Goal: Task Accomplishment & Management: Manage account settings

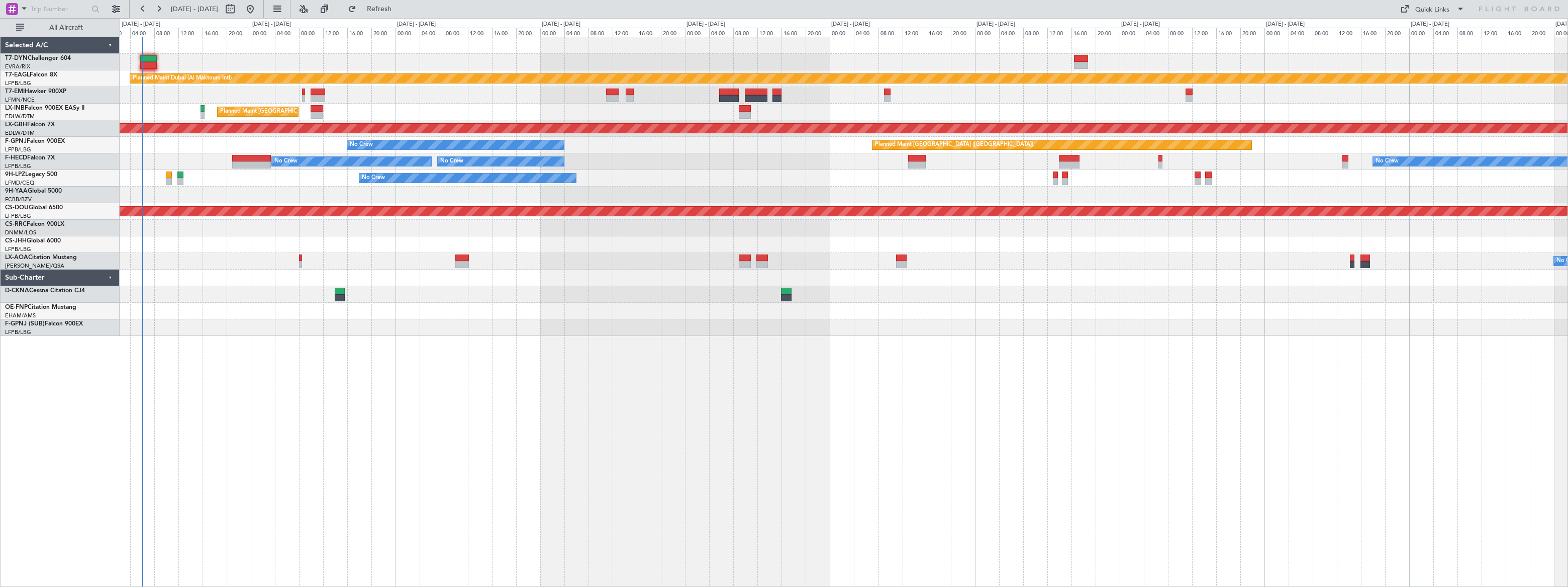
click at [153, 110] on div "Planned Maint [GEOGRAPHIC_DATA] ([GEOGRAPHIC_DATA])" at bounding box center [843, 111] width 1448 height 17
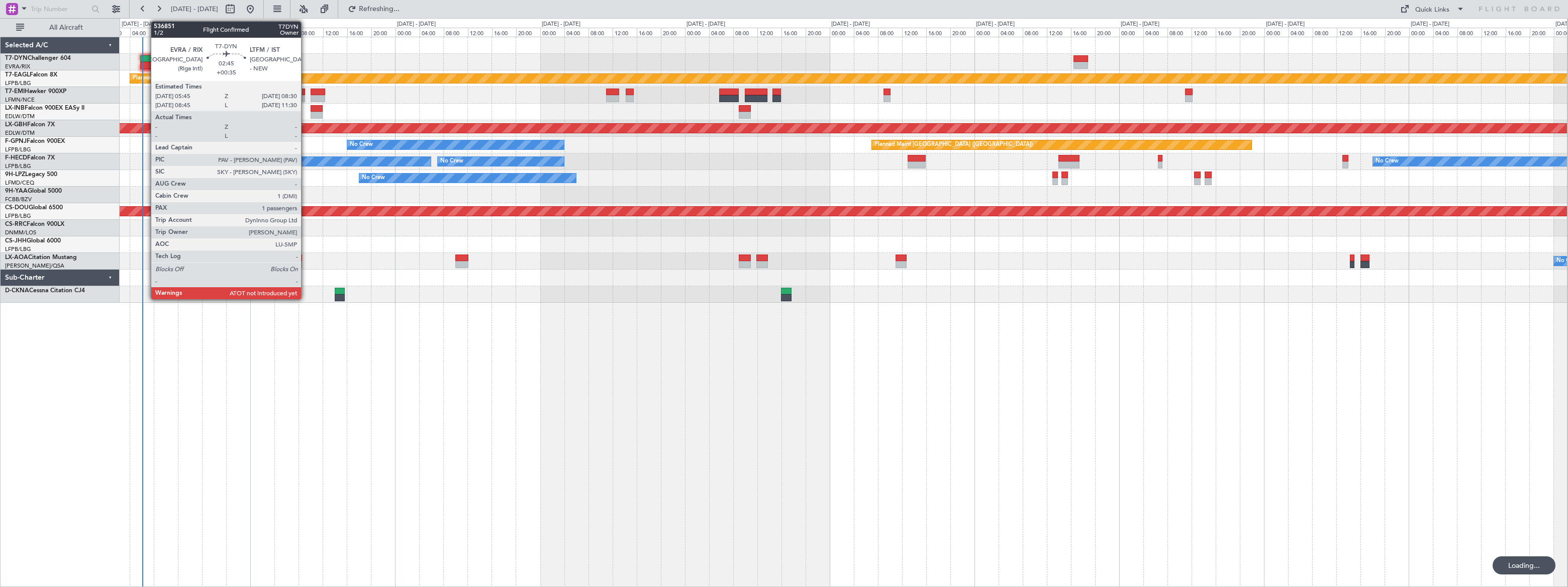
click at [147, 61] on div at bounding box center [148, 59] width 17 height 7
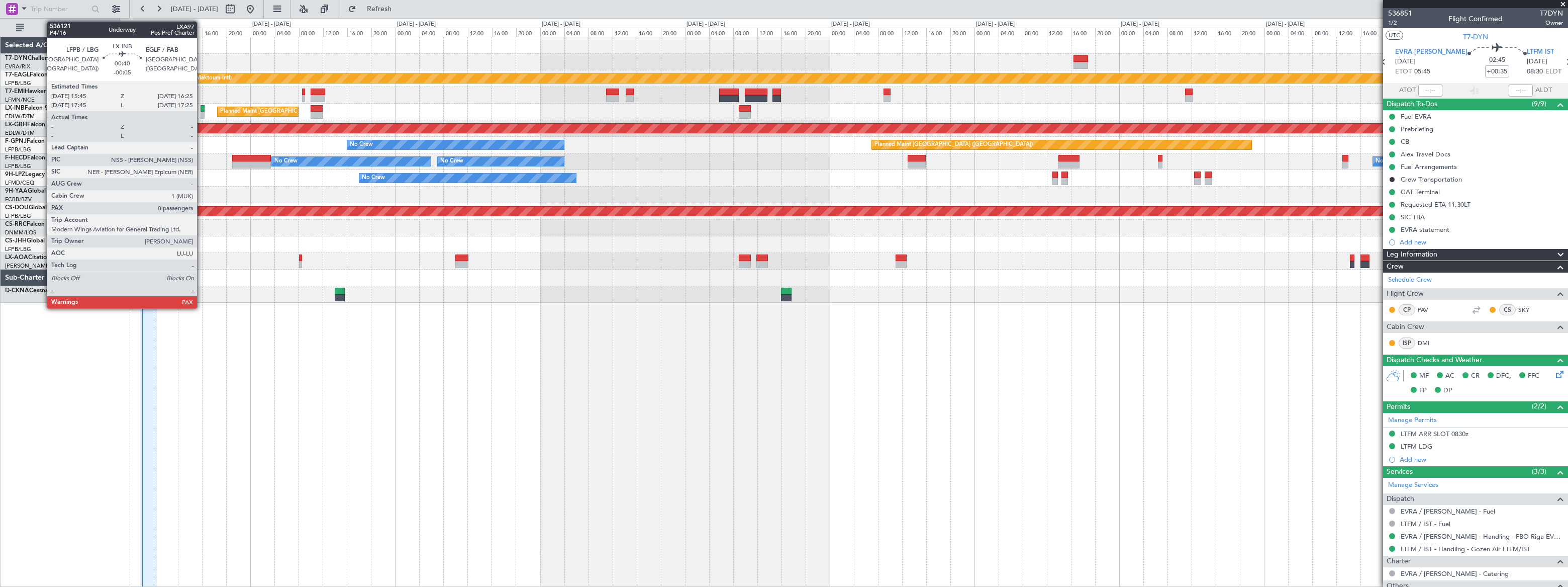
click at [202, 112] on div at bounding box center [203, 115] width 4 height 7
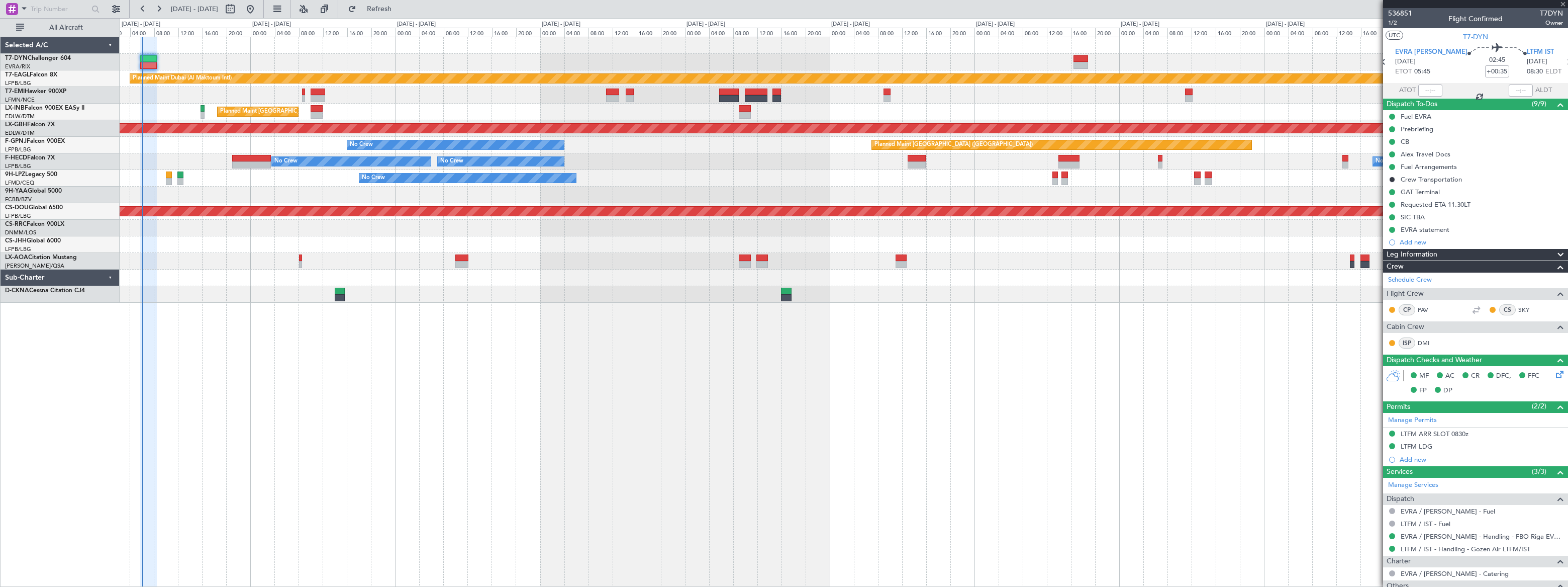
type input "-00:05"
type input "0"
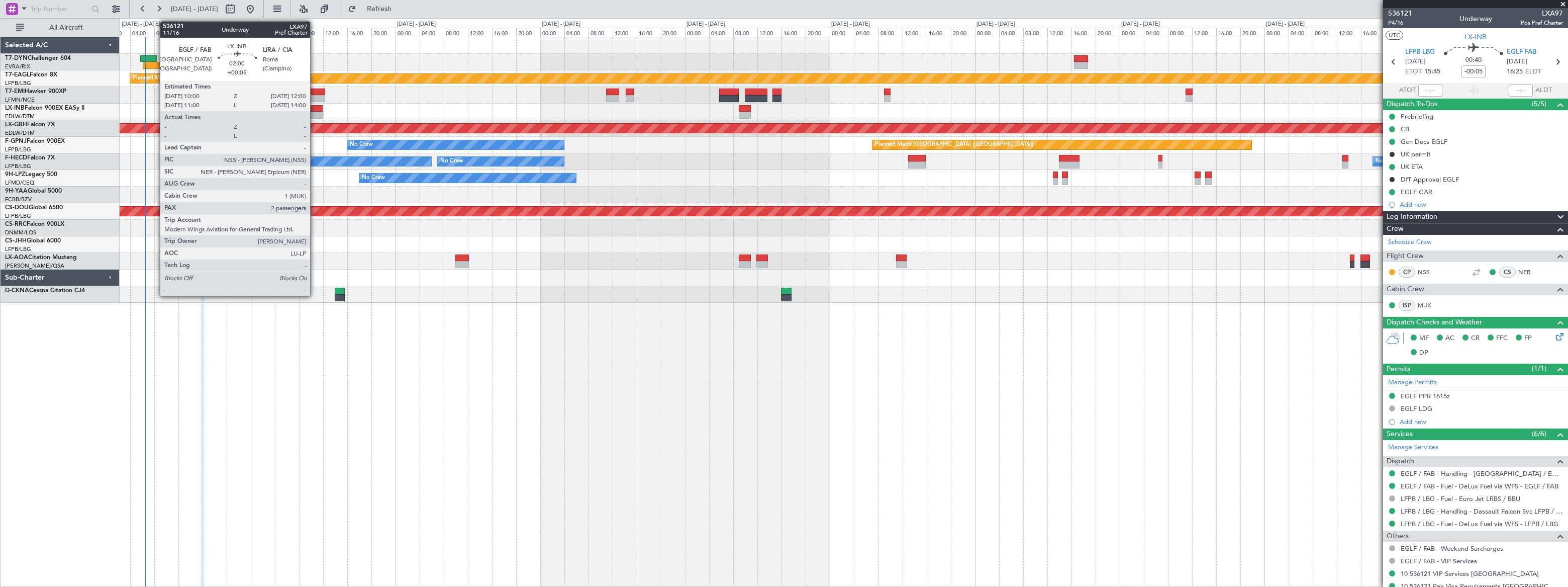
click at [315, 108] on div at bounding box center [316, 108] width 12 height 7
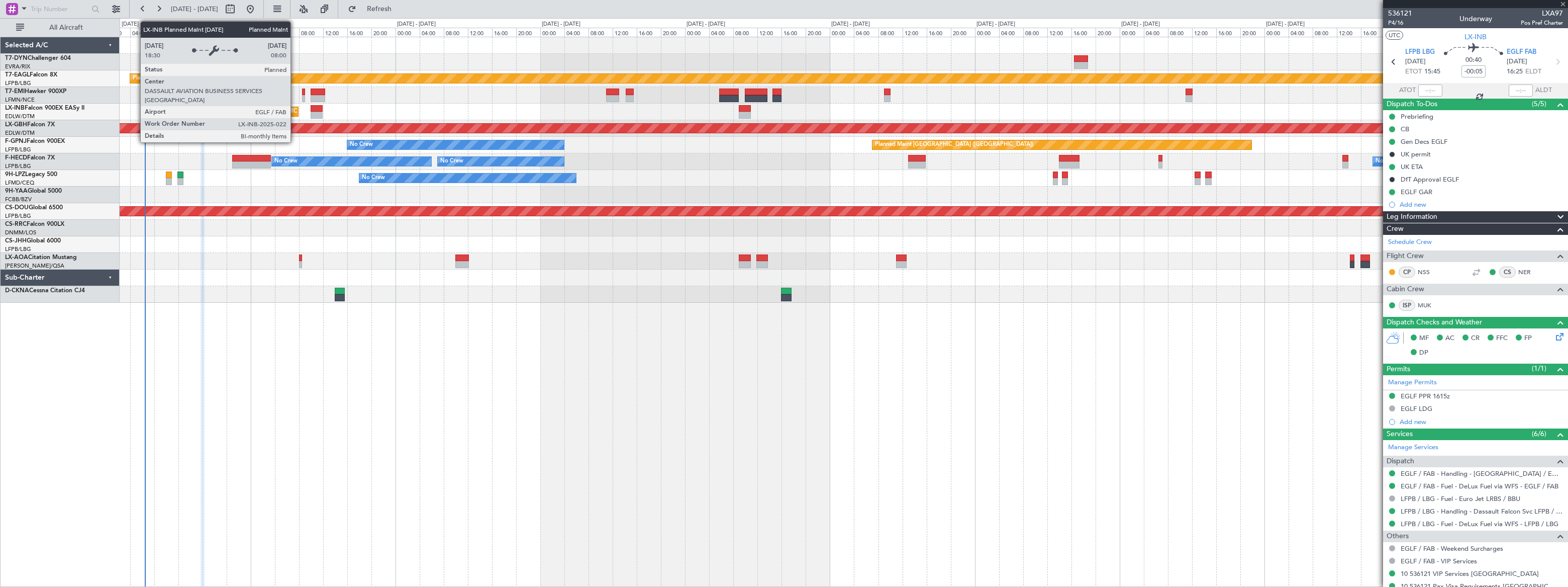
type input "+00:05"
type input "2"
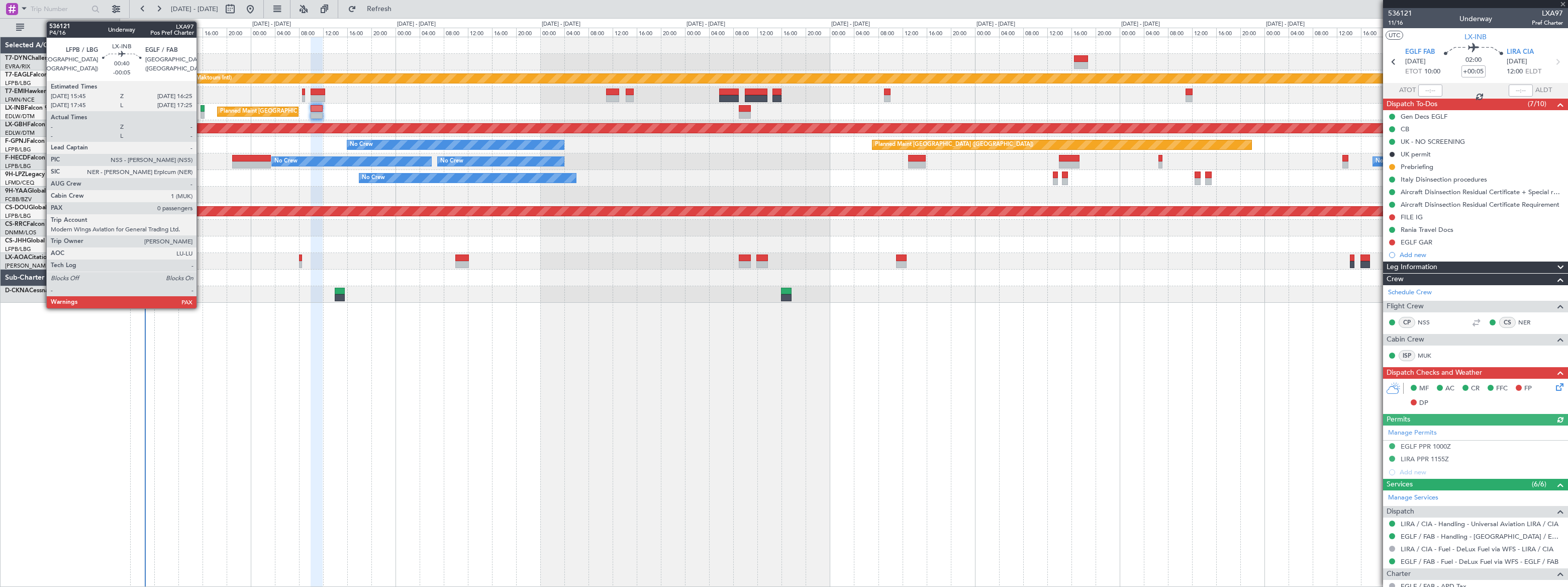
click at [201, 112] on div at bounding box center [203, 115] width 4 height 7
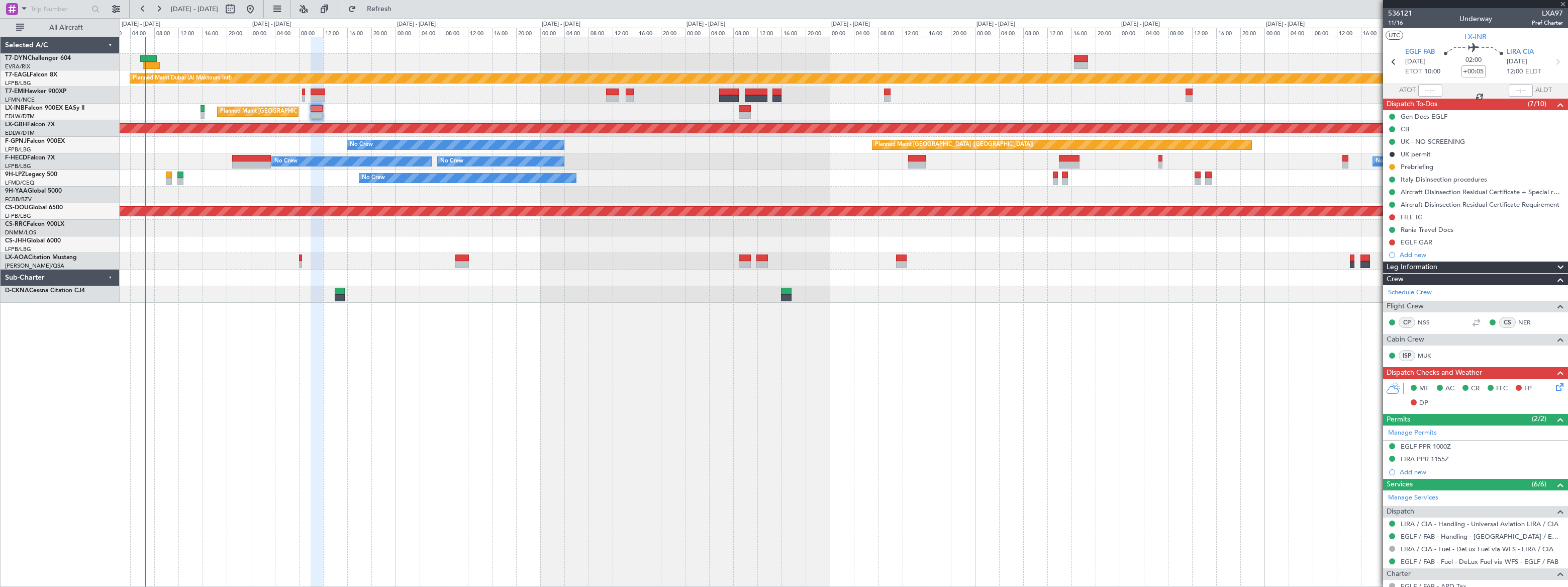
type input "-00:05"
type input "0"
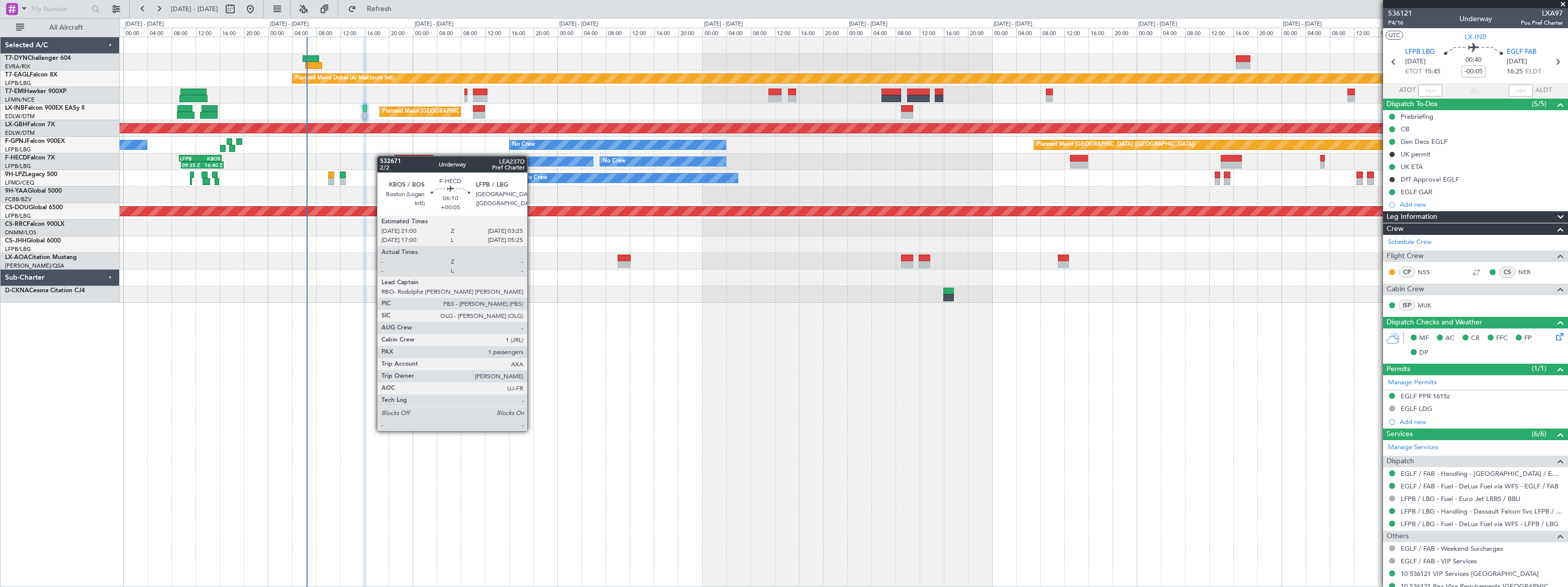
click at [485, 167] on div "Planned Maint Dubai (Al Maktoum Intl) LFPB 07:20 Z OMDW 14:10 Z 07:20 Z 14:25 Z…" at bounding box center [843, 169] width 1447 height 265
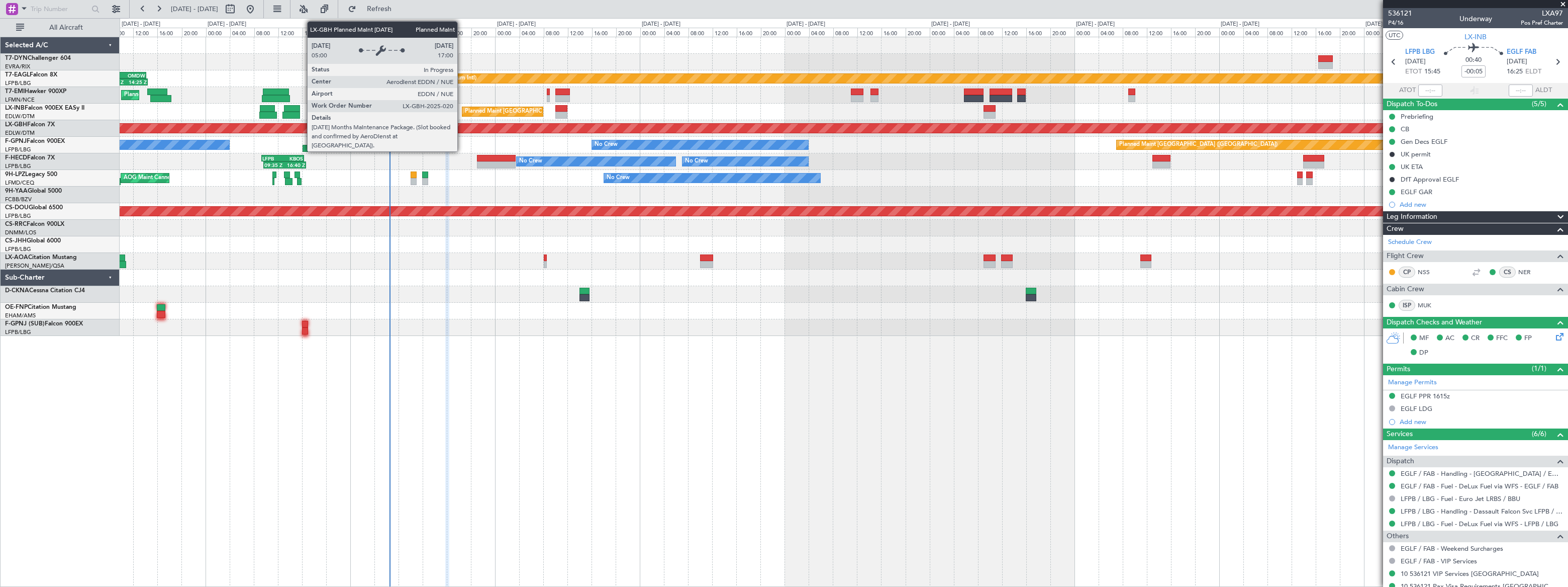
click at [420, 124] on div "Planned Maint Nurnberg" at bounding box center [1263, 128] width 3503 height 9
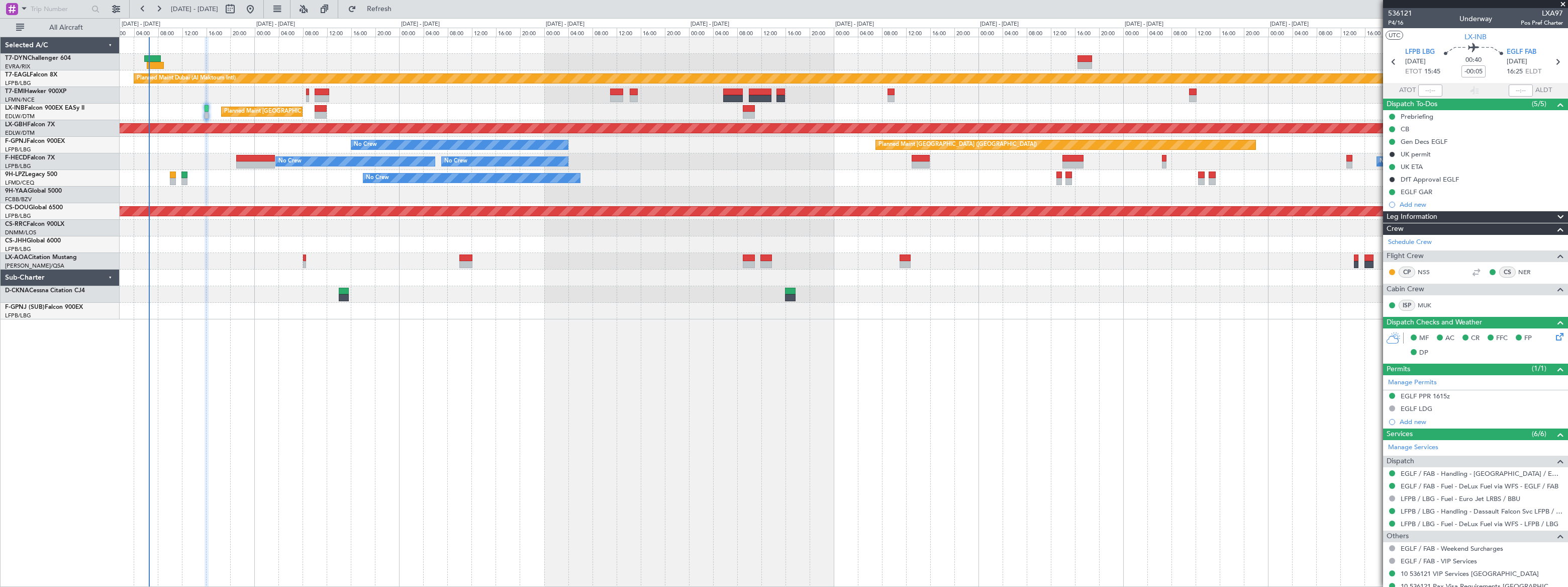
click at [189, 60] on div "Planned Maint Dubai (Al Maktoum Intl) LFPB 07:20 Z OMDW 14:10 Z 07:20 Z 14:25 Z…" at bounding box center [843, 178] width 1447 height 282
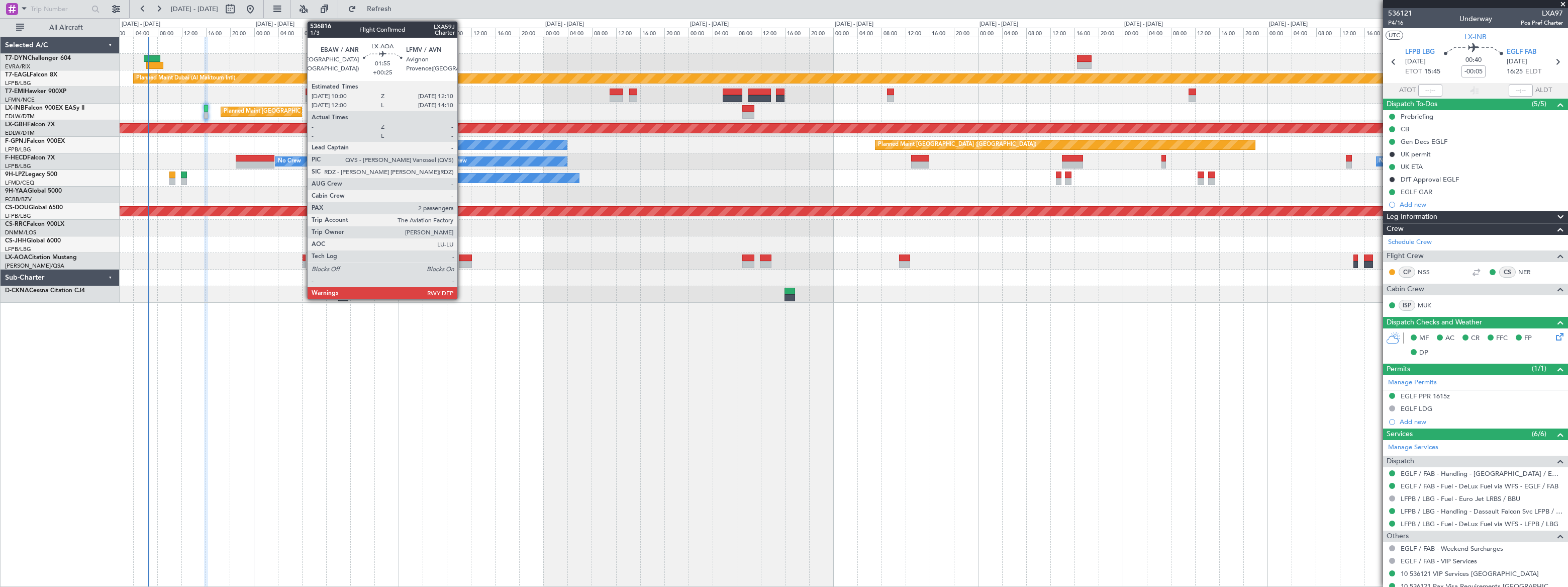
click at [462, 262] on div at bounding box center [465, 264] width 13 height 7
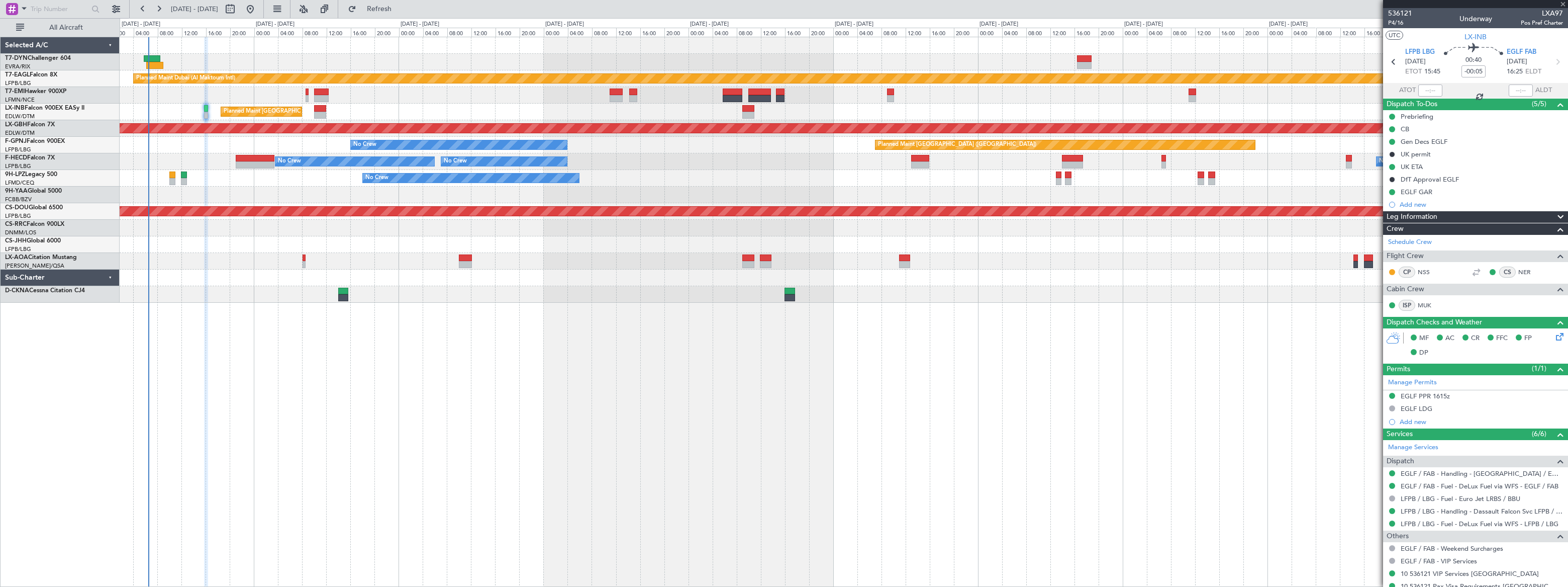
type input "+00:25"
type input "2"
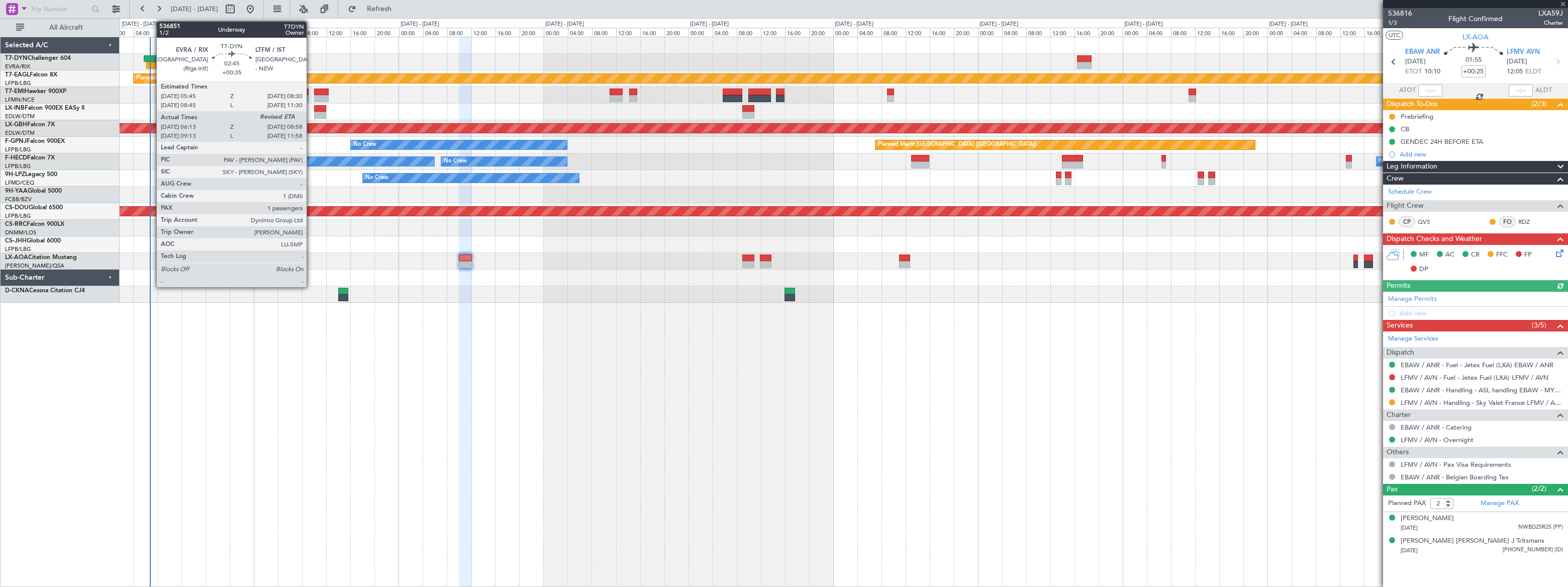
click at [152, 60] on div at bounding box center [152, 59] width 17 height 7
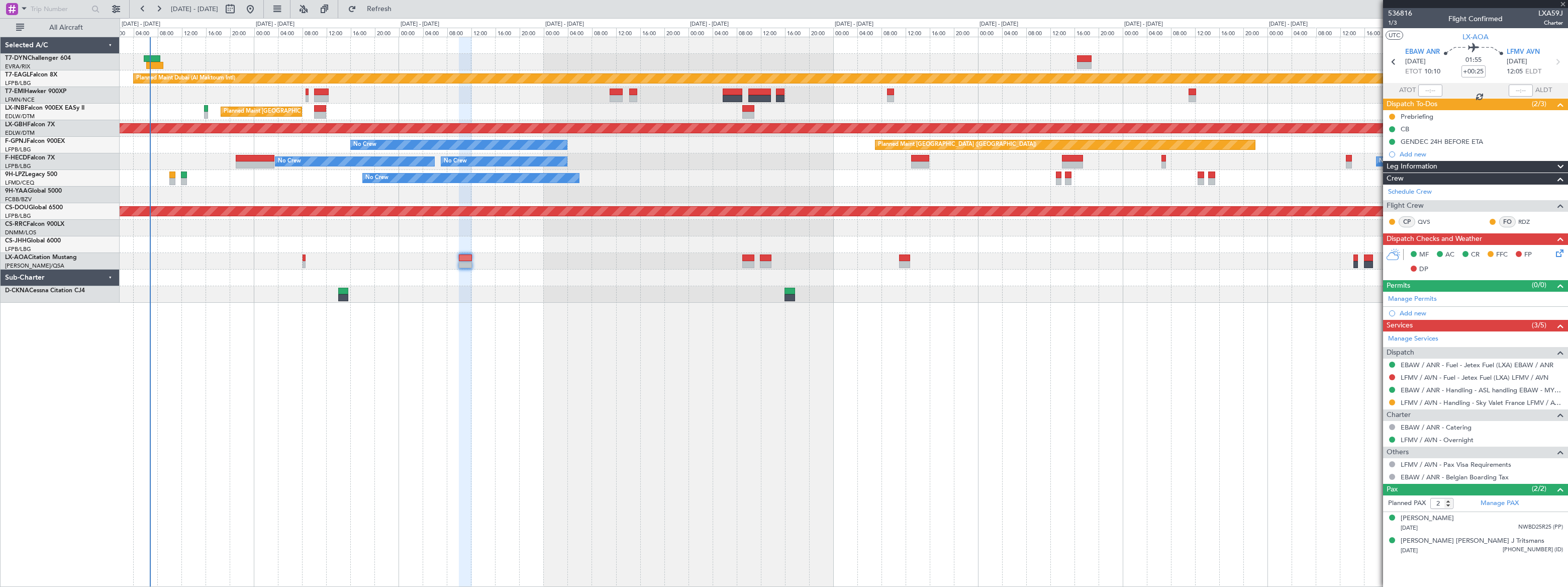
type input "+00:35"
type input "06:13"
type input "1"
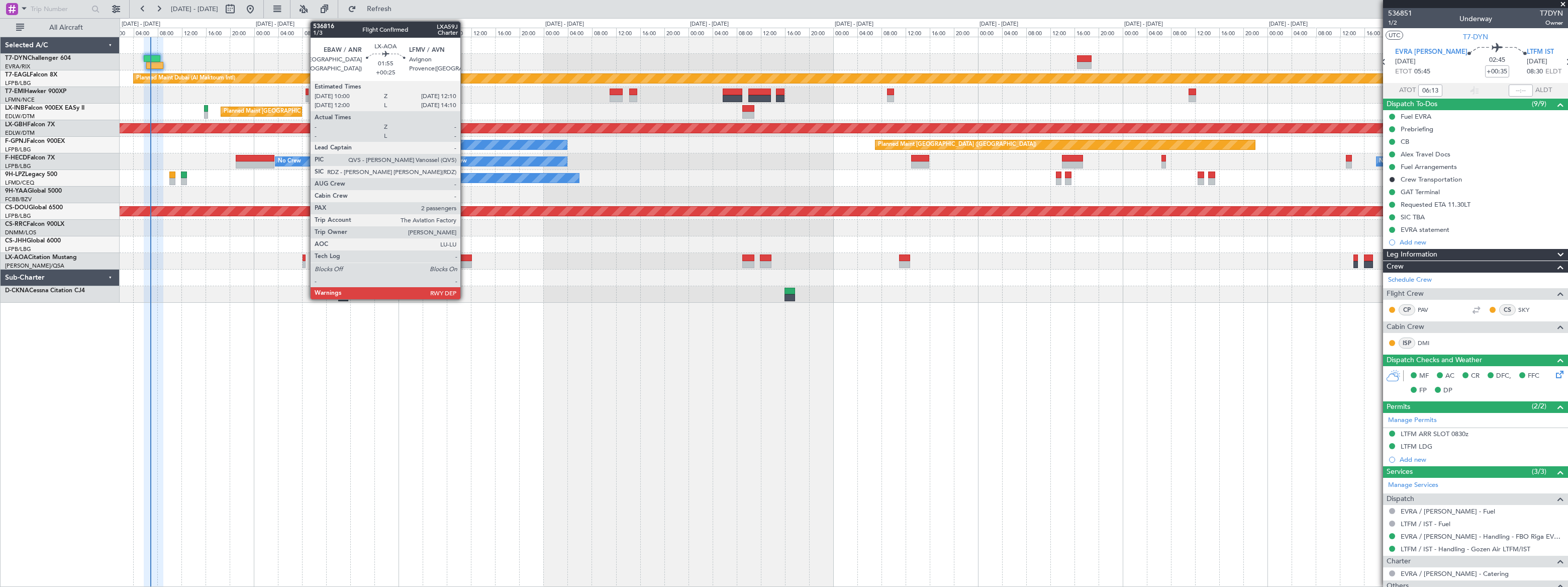
click at [465, 260] on div at bounding box center [465, 258] width 13 height 7
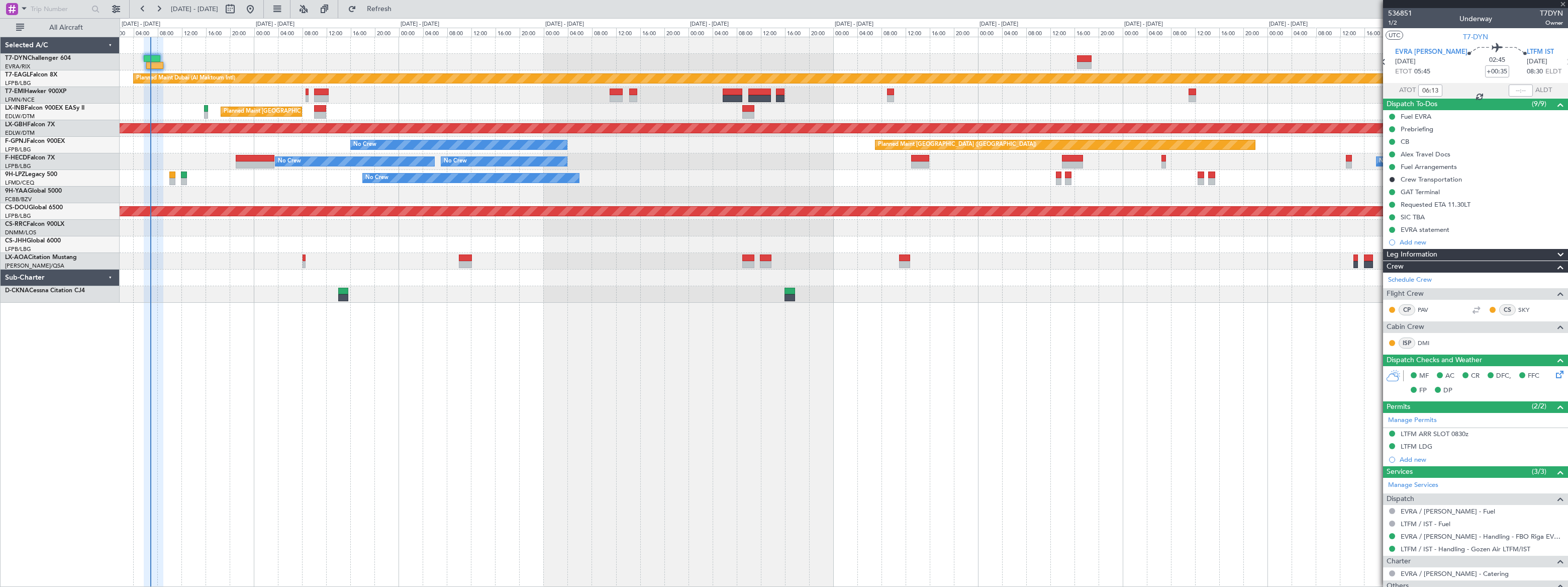
type input "+00:25"
type input "2"
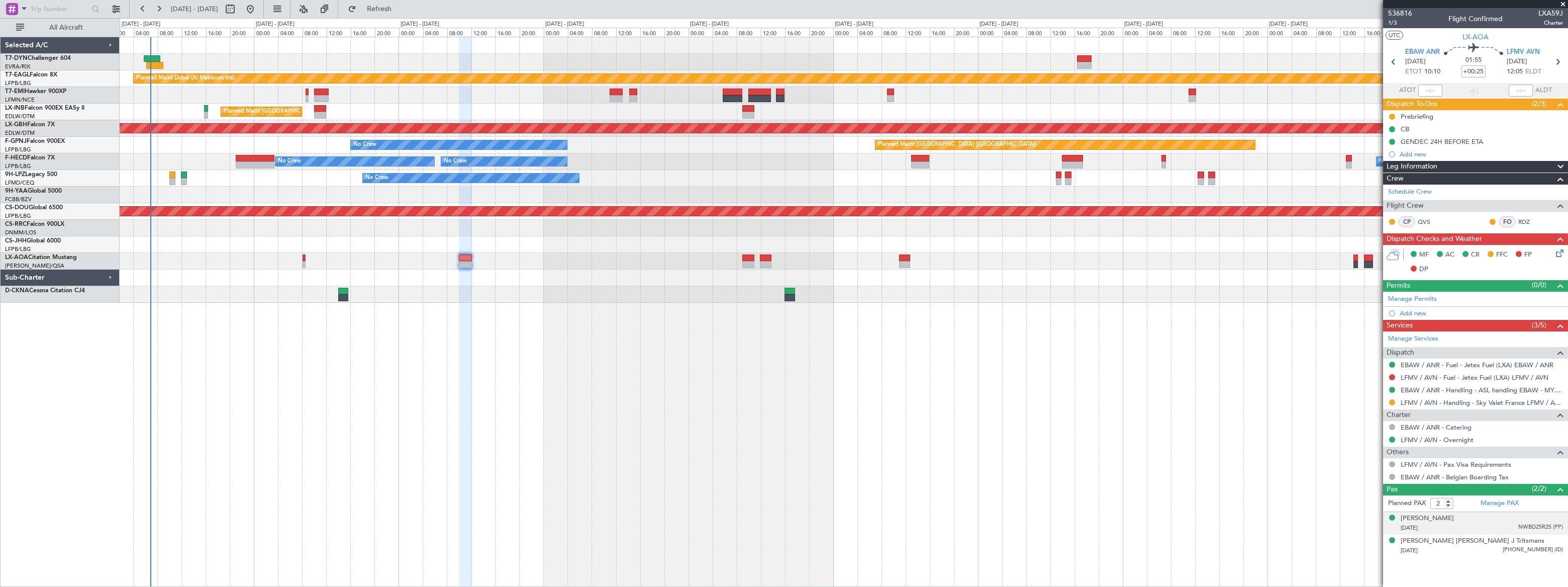
click at [1510, 524] on div "[DATE] NWBD25R25 (PP)" at bounding box center [1482, 527] width 162 height 10
click at [1519, 575] on span "[PHONE_NUMBER] (ID)" at bounding box center [1533, 575] width 60 height 9
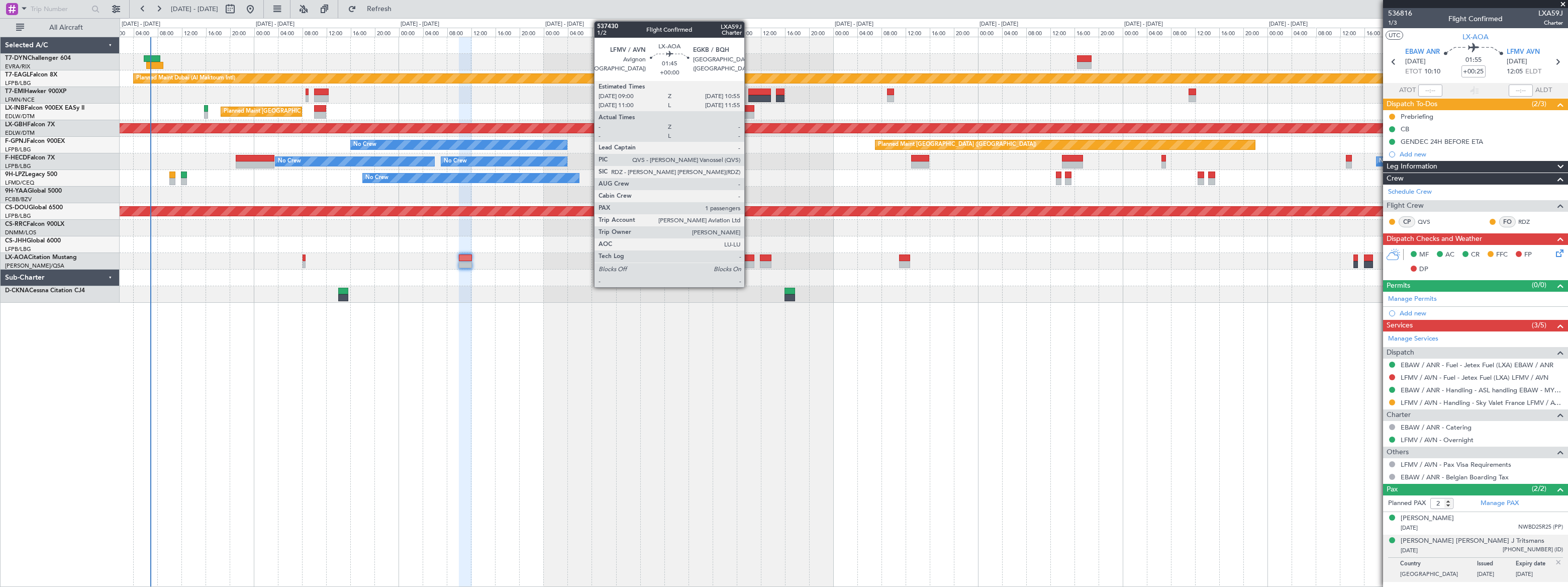
click at [749, 258] on div at bounding box center [748, 258] width 12 height 7
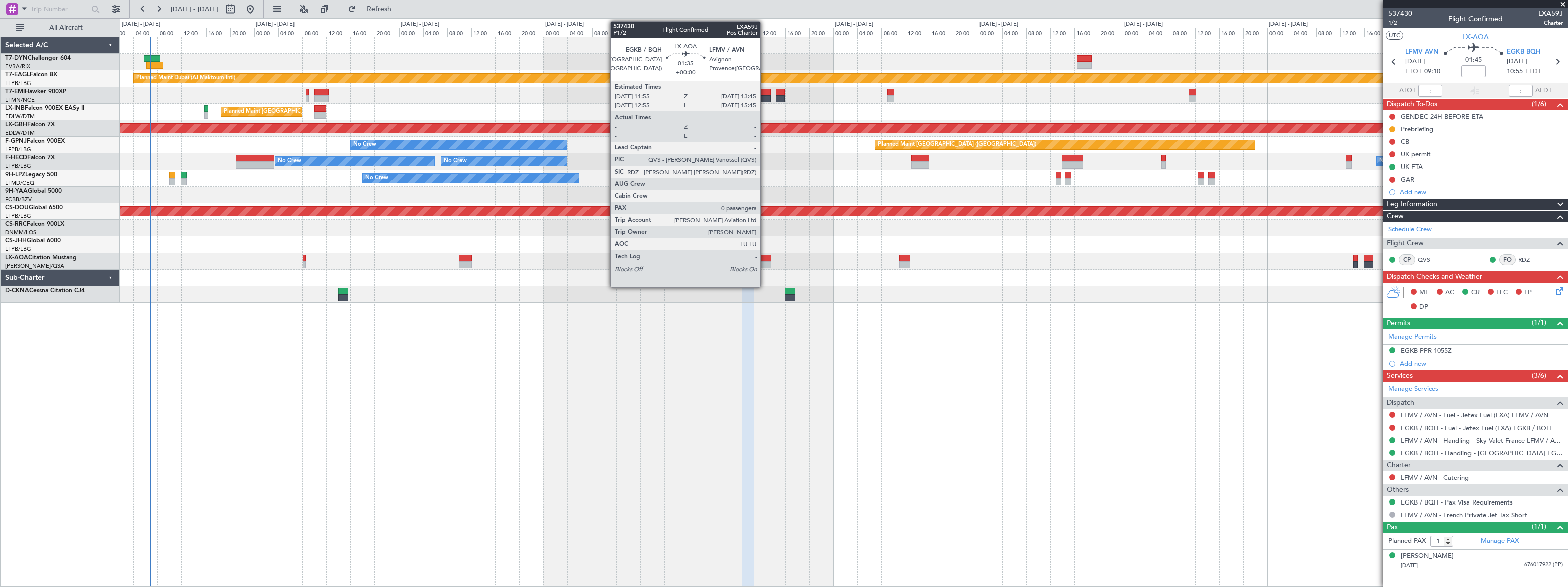
click at [765, 257] on div at bounding box center [765, 258] width 11 height 7
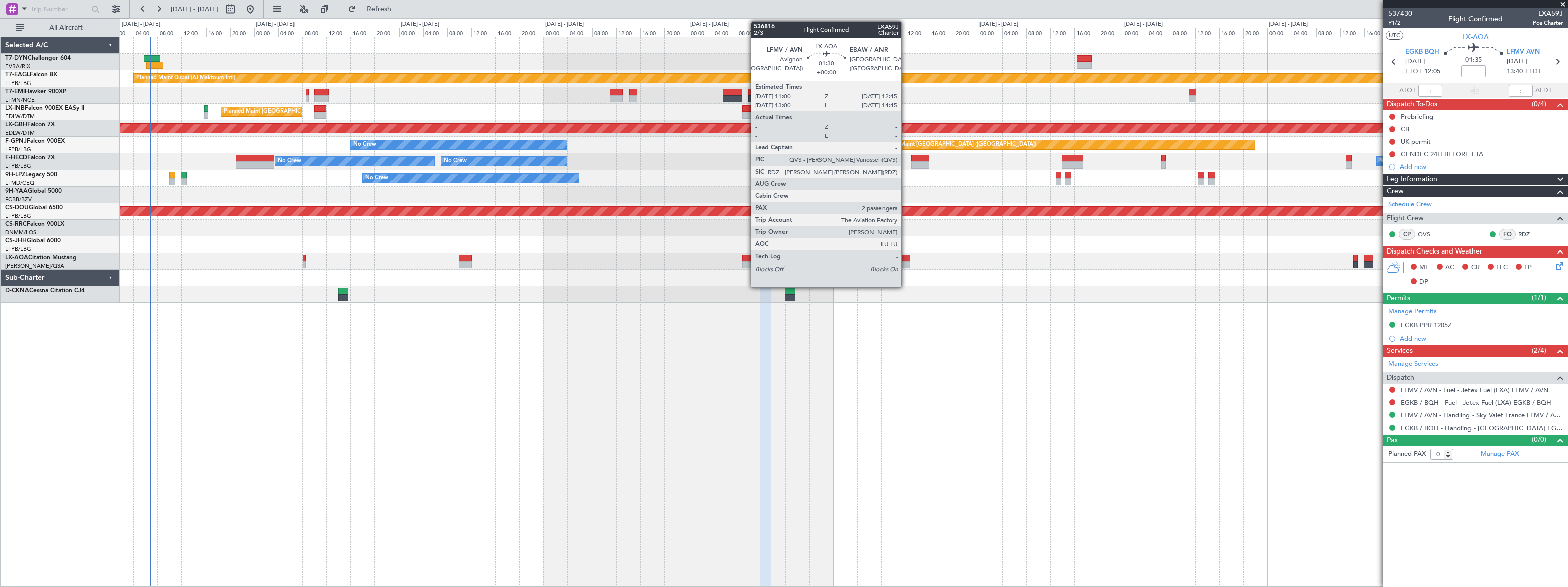
click at [906, 259] on div at bounding box center [904, 258] width 11 height 7
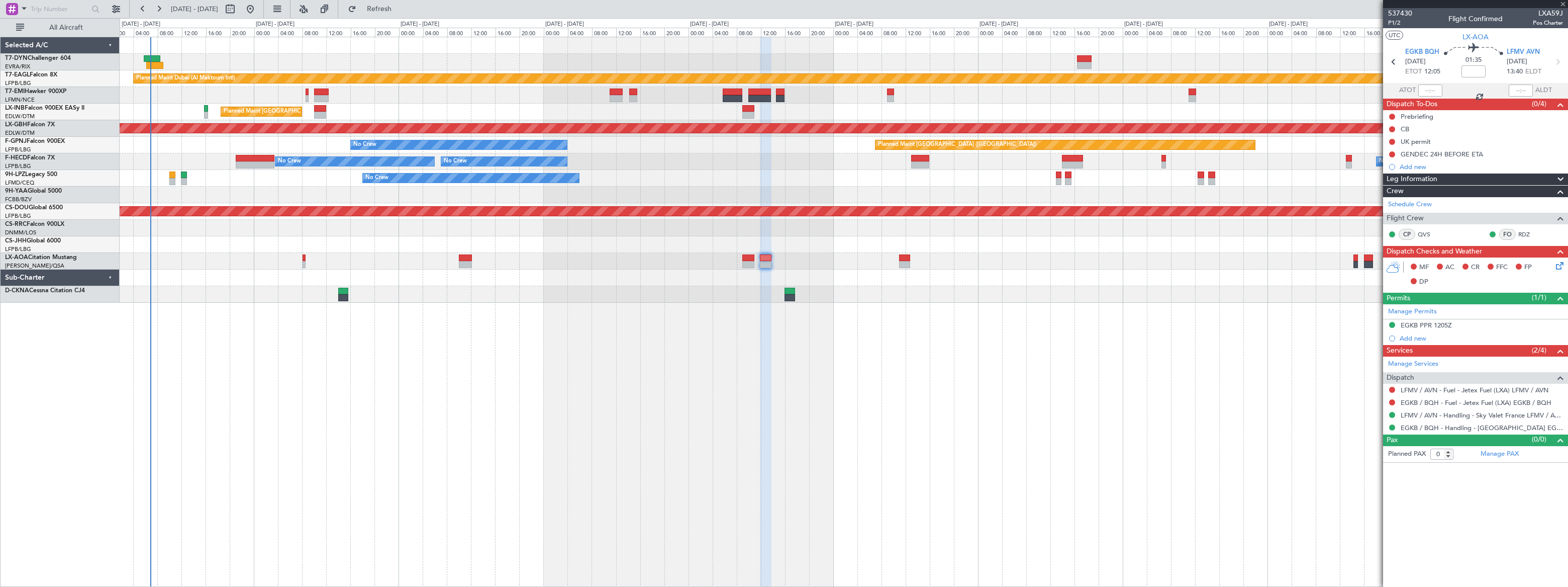
type input "2"
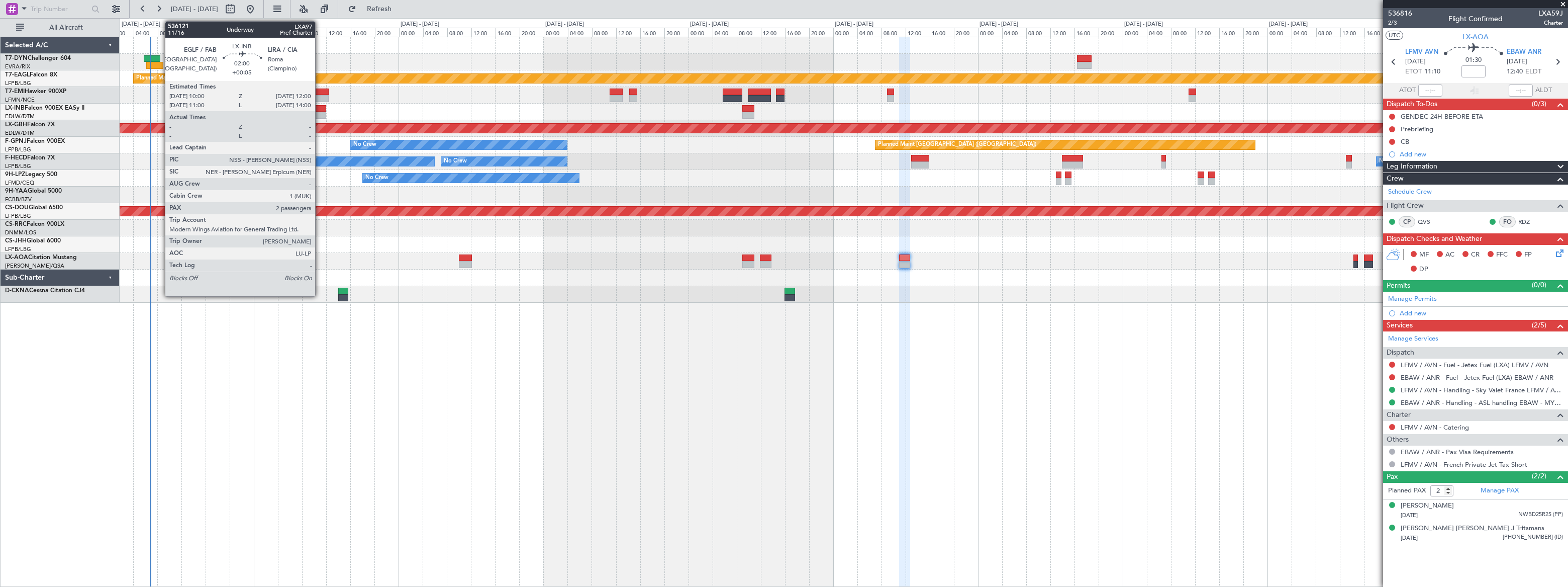
click at [320, 110] on div at bounding box center [320, 108] width 12 height 7
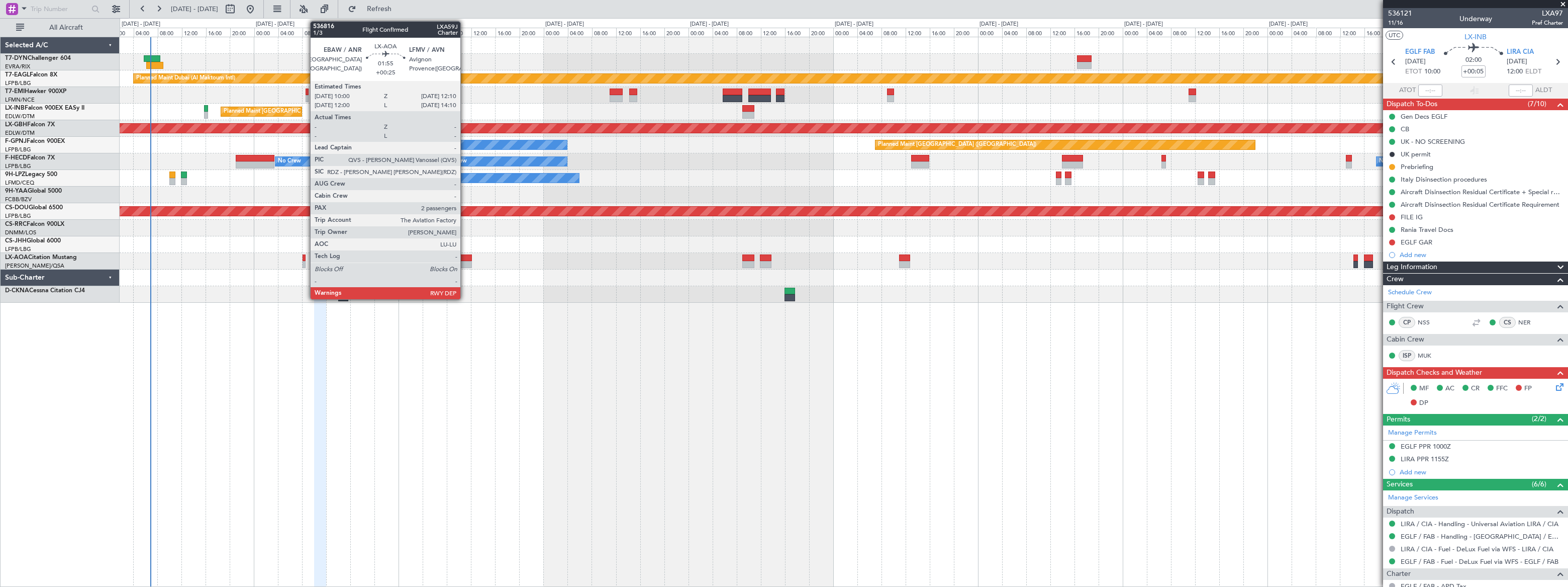
click at [465, 259] on div at bounding box center [465, 258] width 13 height 7
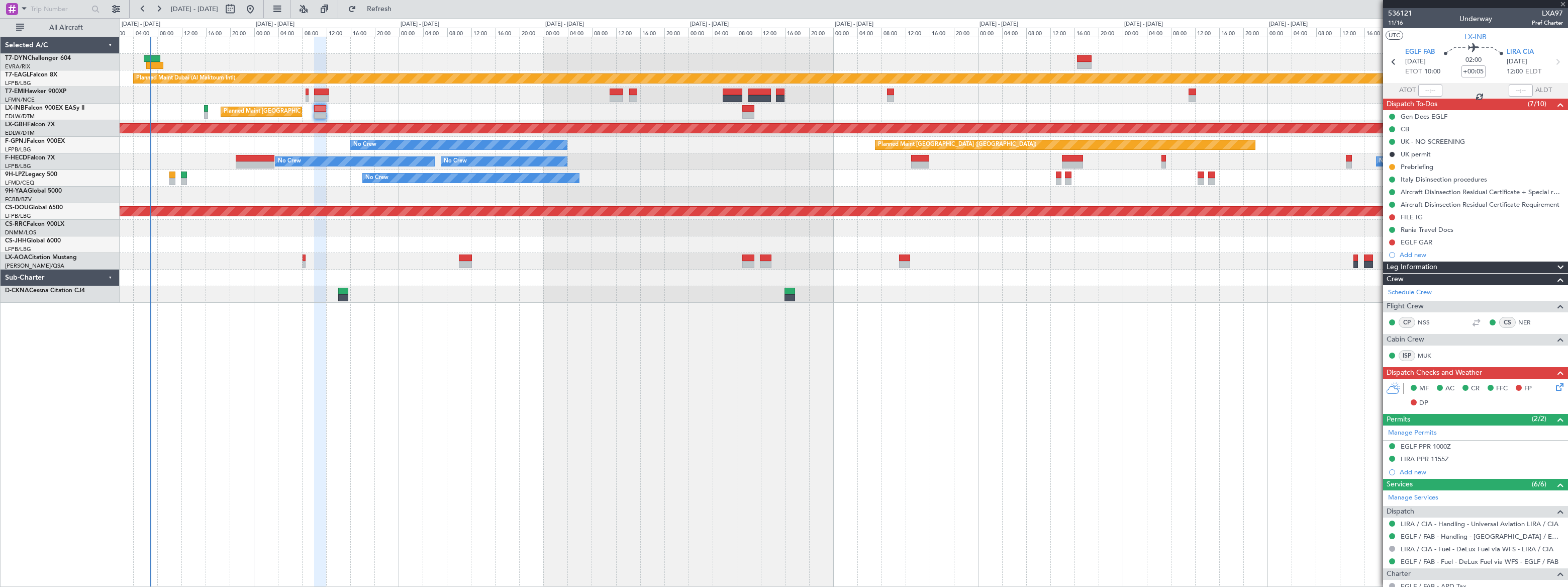
type input "+00:25"
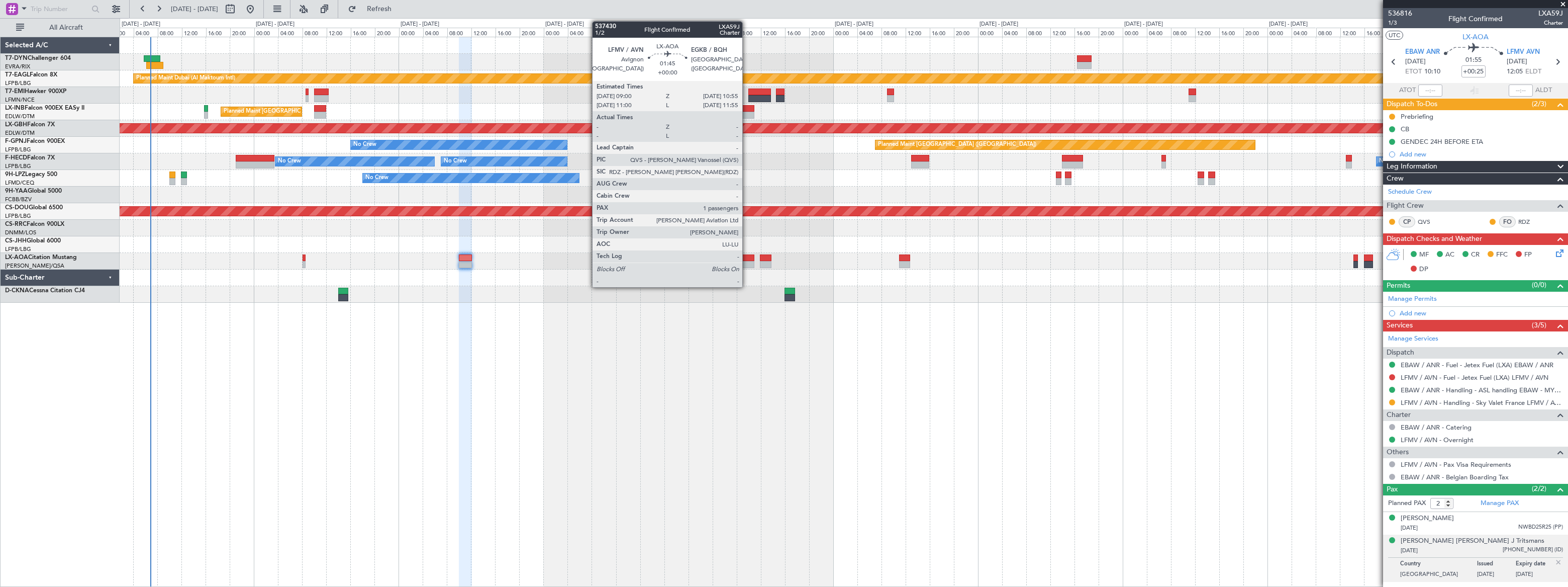
click at [747, 259] on div at bounding box center [748, 258] width 12 height 7
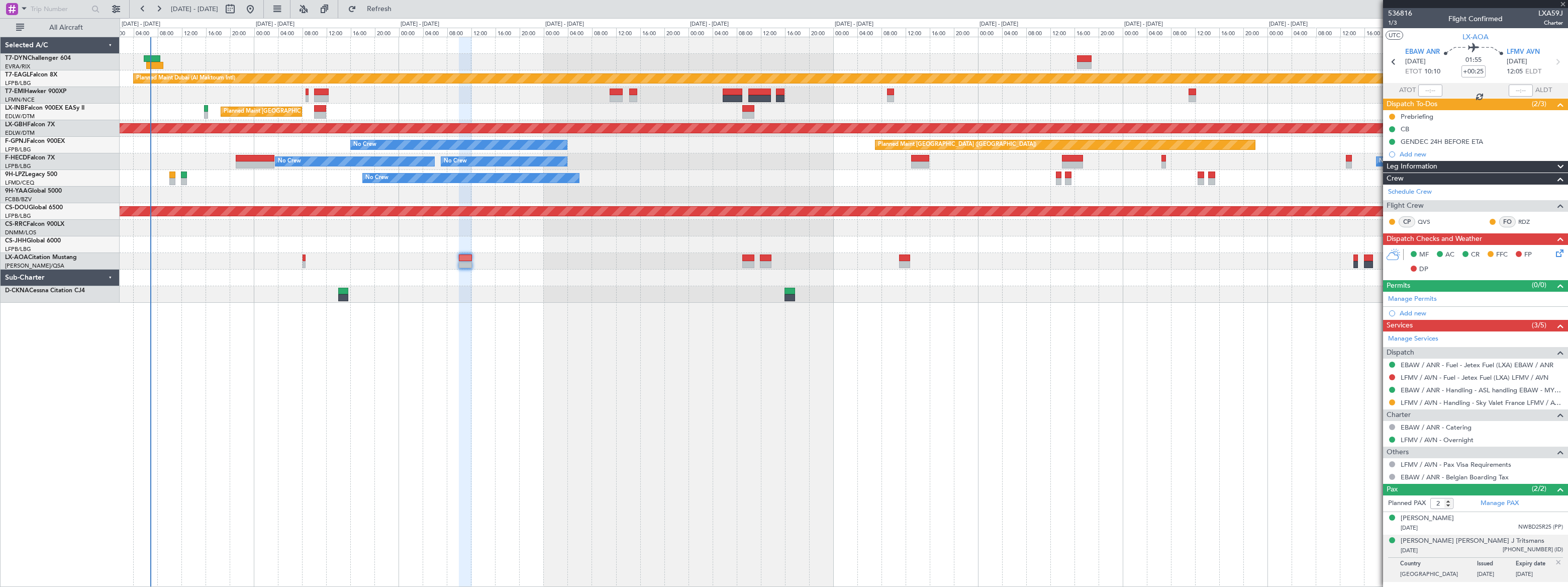
type input "1"
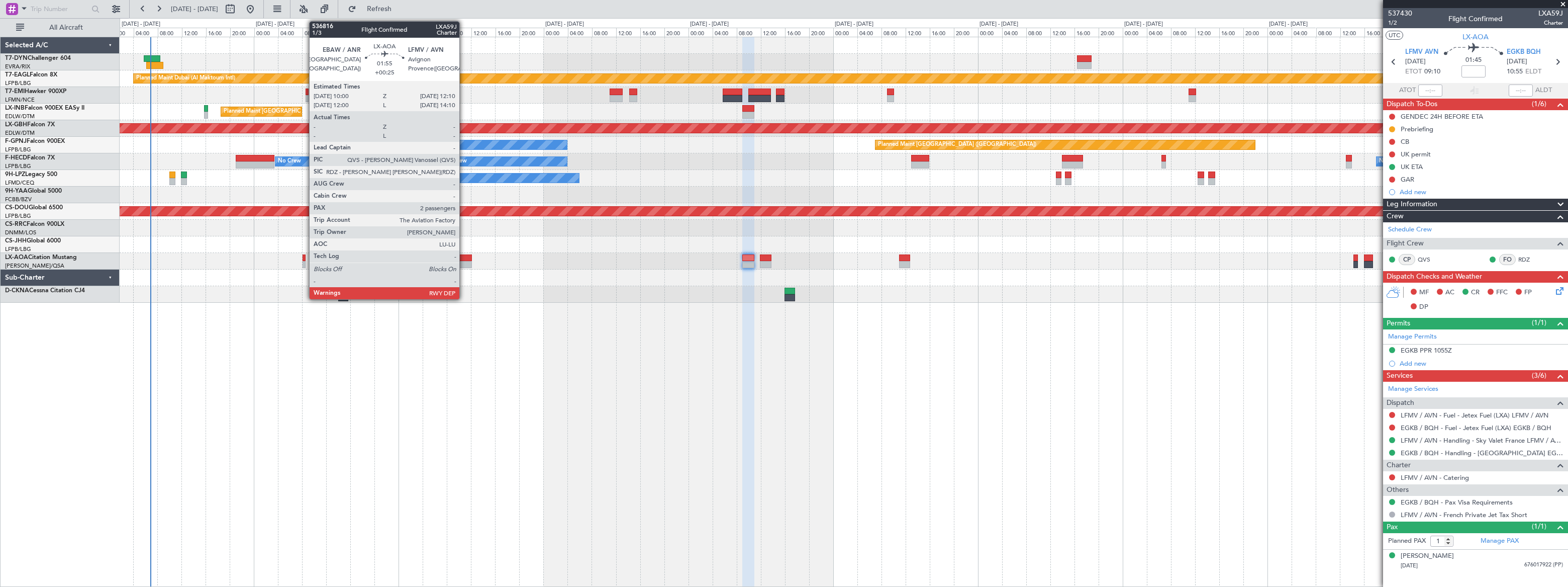
click at [464, 262] on div at bounding box center [465, 264] width 13 height 7
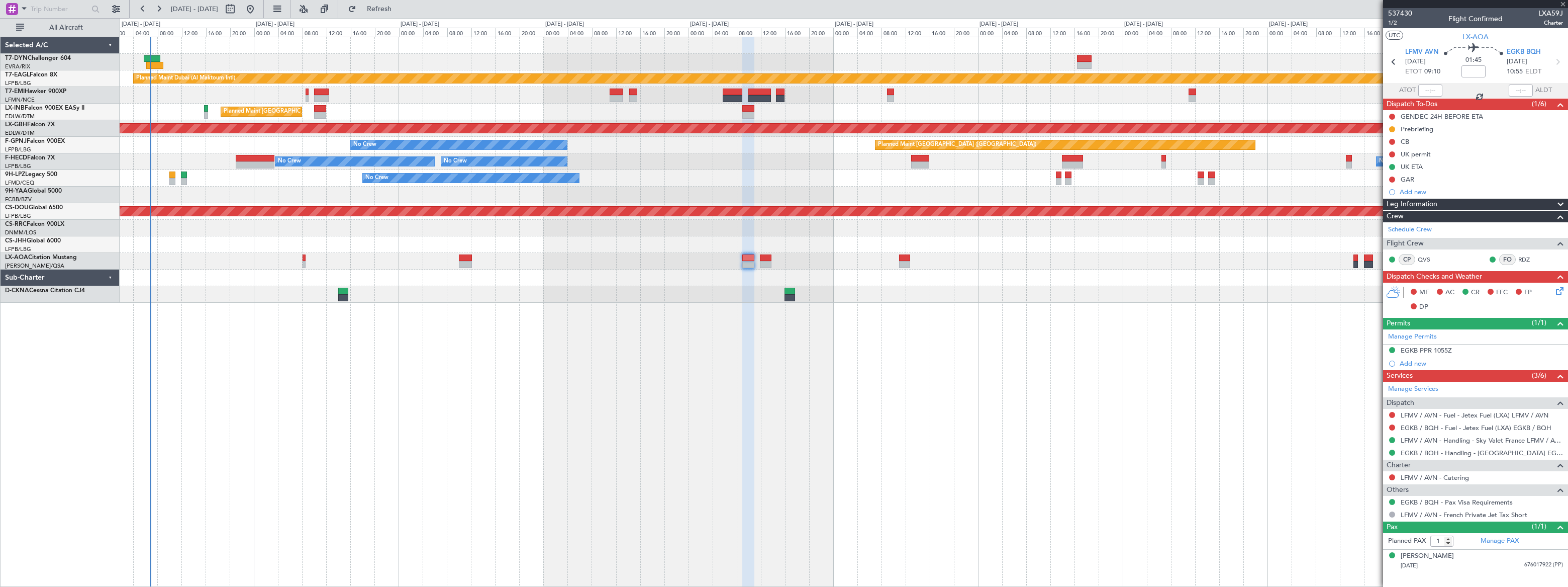
type input "+00:25"
type input "2"
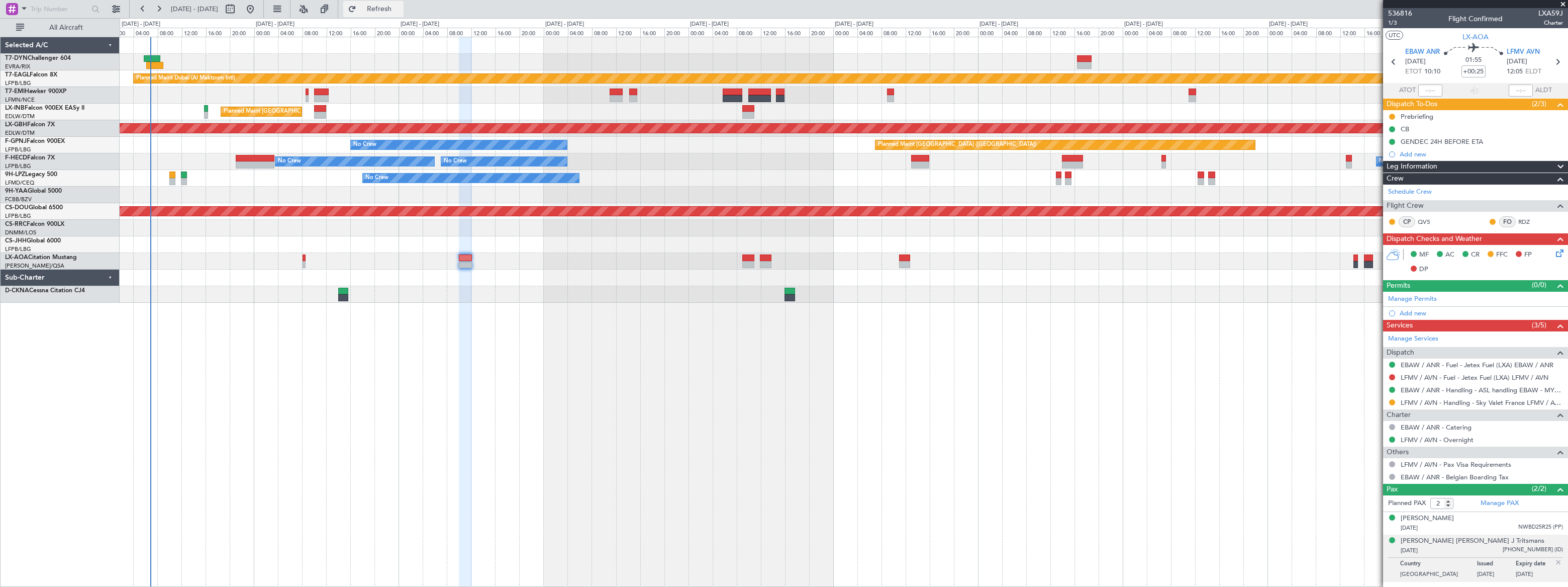
click at [401, 10] on span "Refresh" at bounding box center [380, 9] width 42 height 7
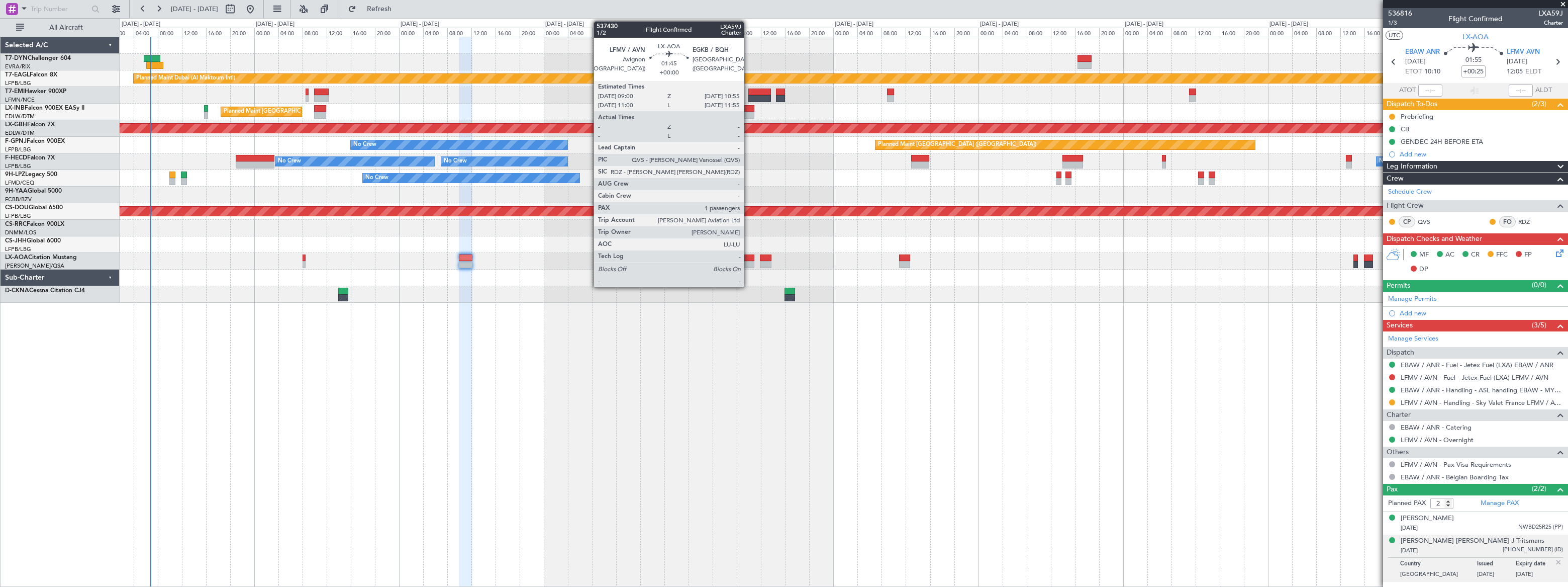
click at [748, 258] on div at bounding box center [748, 258] width 12 height 7
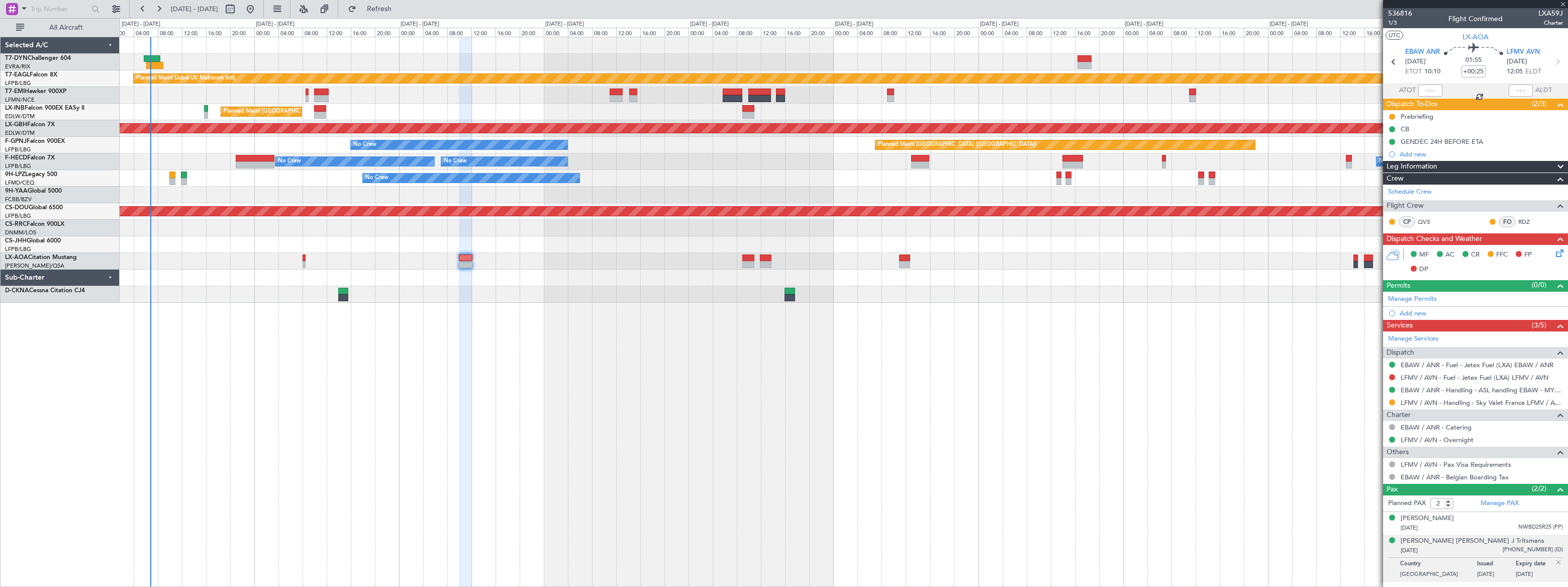
type input "1"
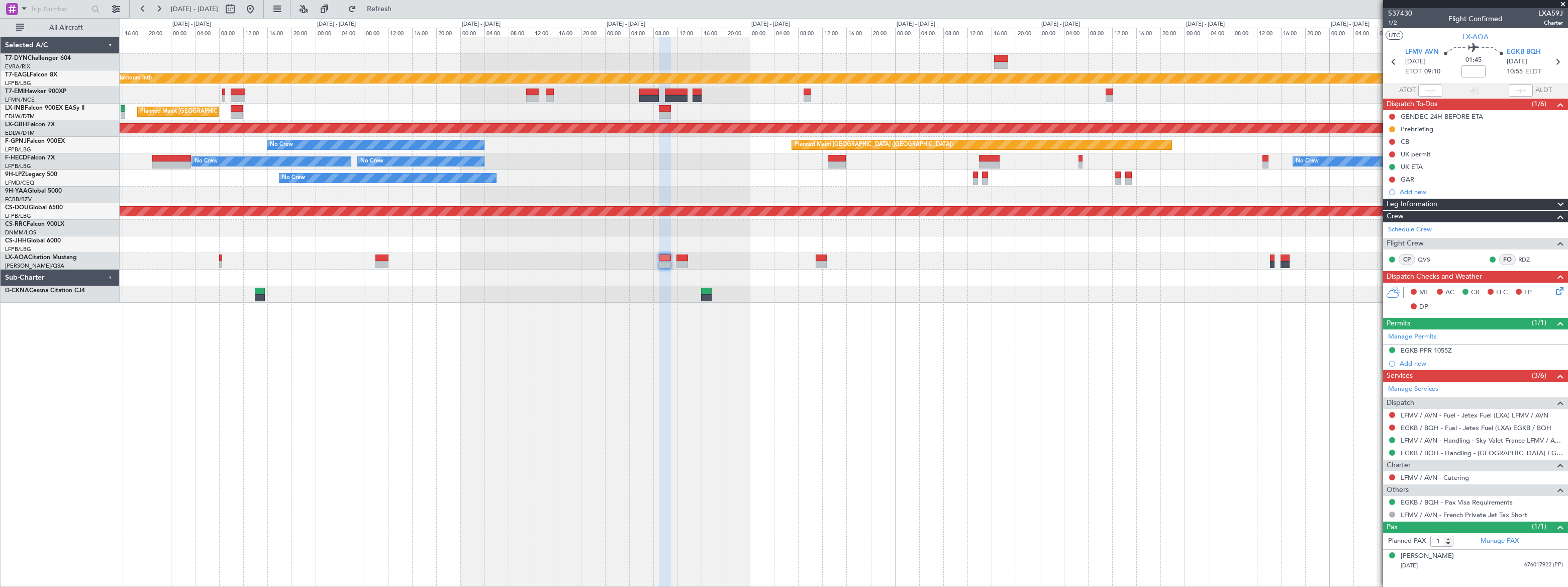
click at [897, 267] on div "Planned Maint Dubai (Al Maktoum Intl) LFPB 07:20 Z OMDW 14:10 Z 07:20 Z 14:25 Z…" at bounding box center [843, 169] width 1448 height 265
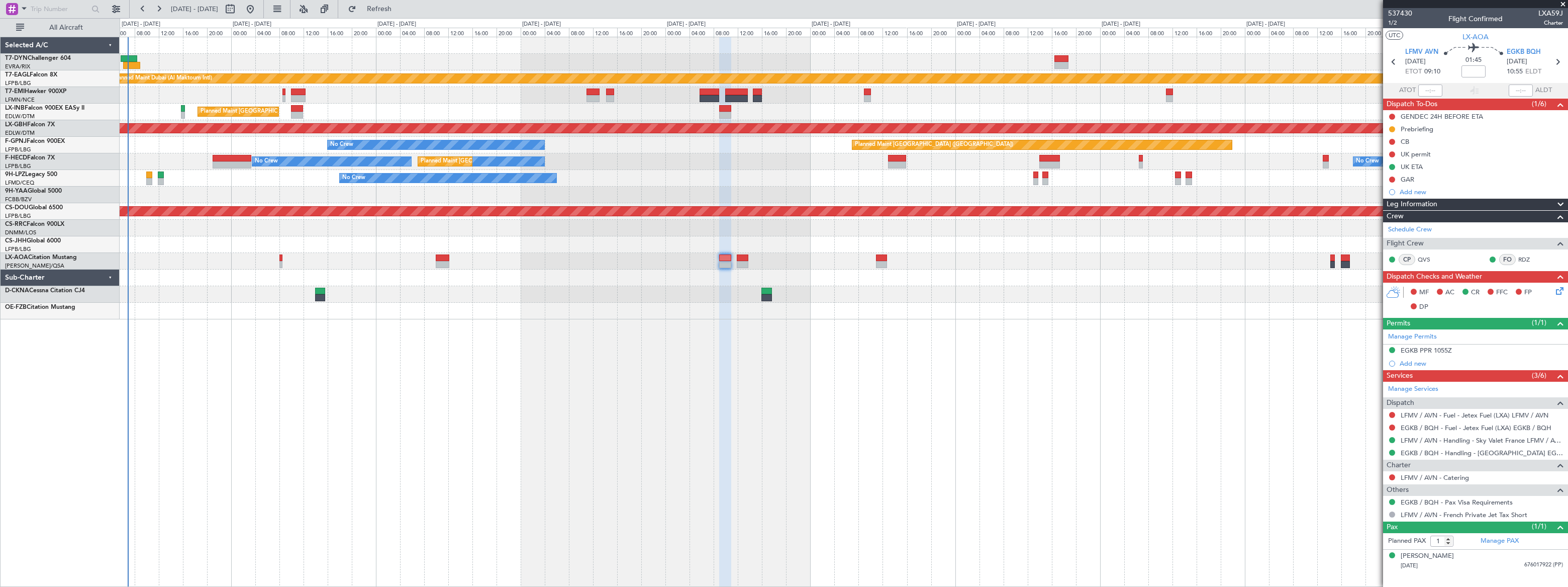
click at [680, 176] on div "No Crew AOG Maint Cannes ([GEOGRAPHIC_DATA])" at bounding box center [843, 178] width 1448 height 17
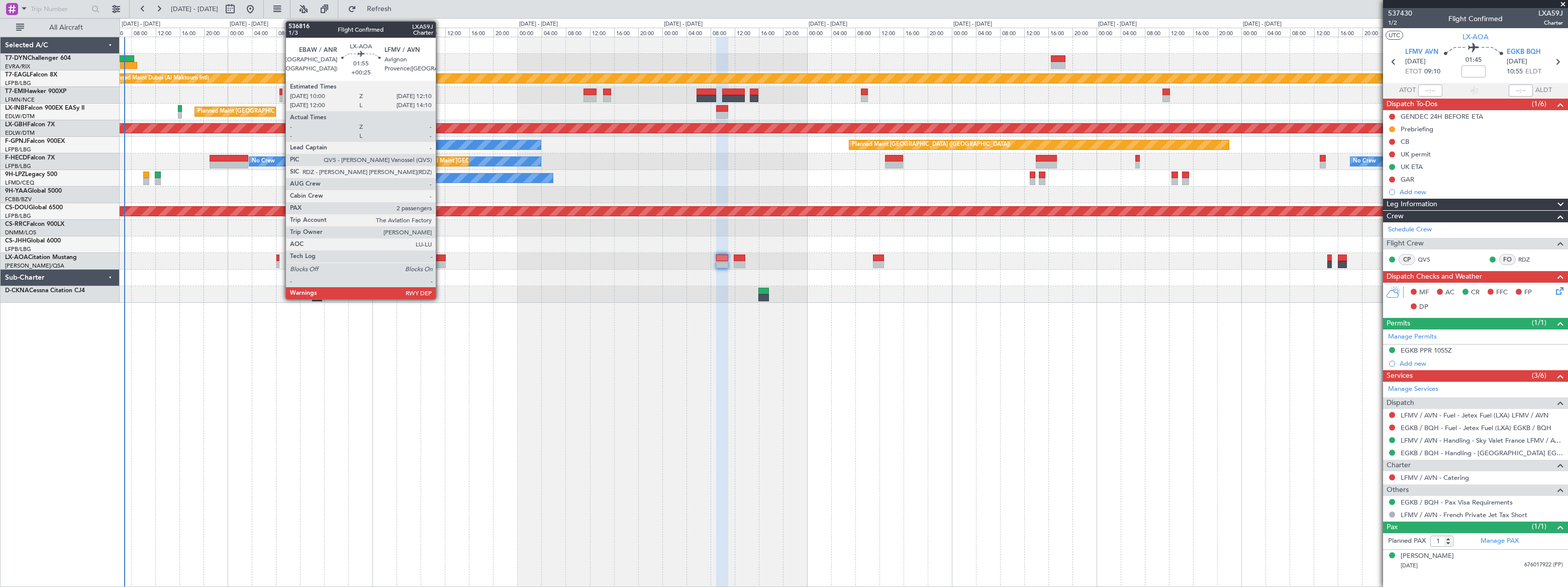
click at [441, 259] on div at bounding box center [439, 258] width 13 height 7
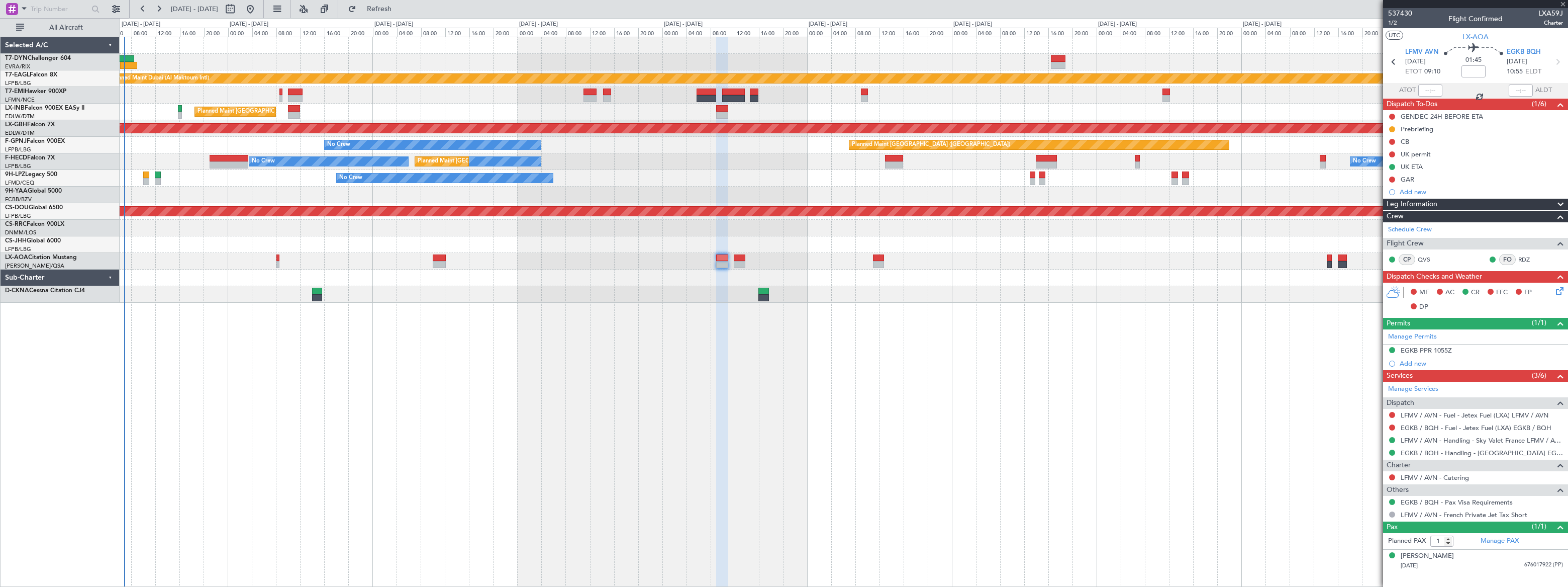
type input "+00:25"
type input "2"
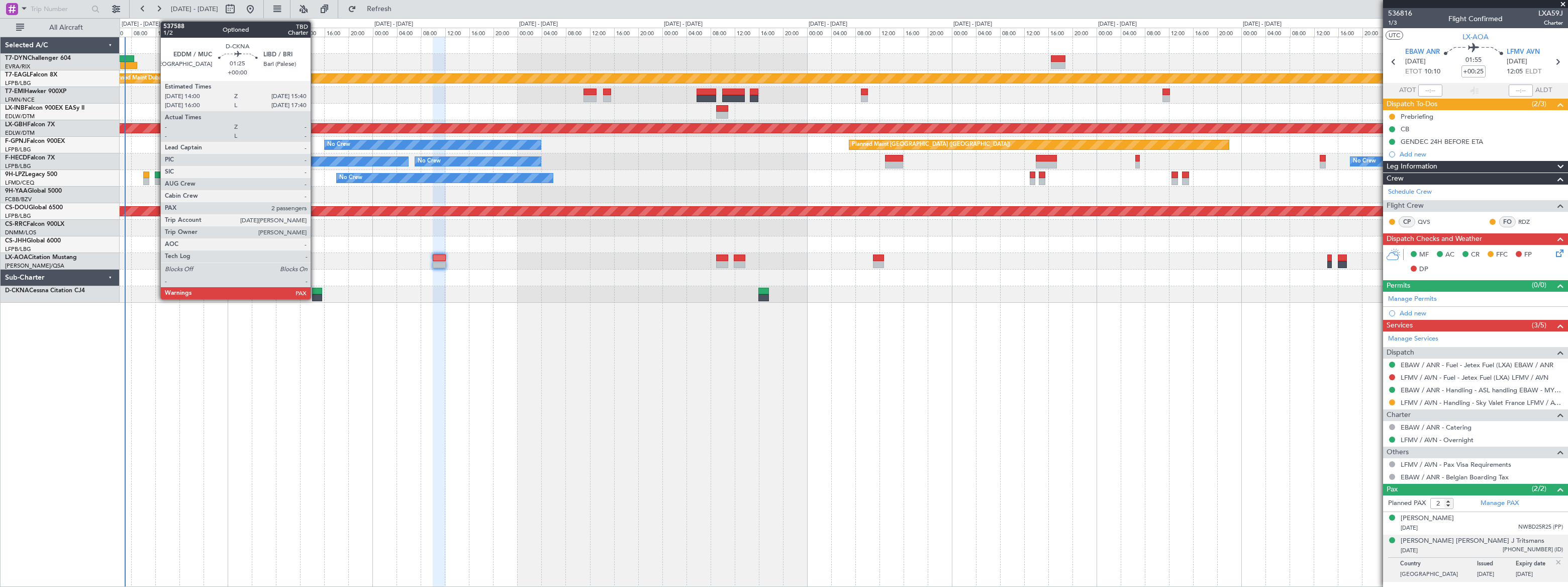
click at [316, 290] on div at bounding box center [317, 291] width 11 height 7
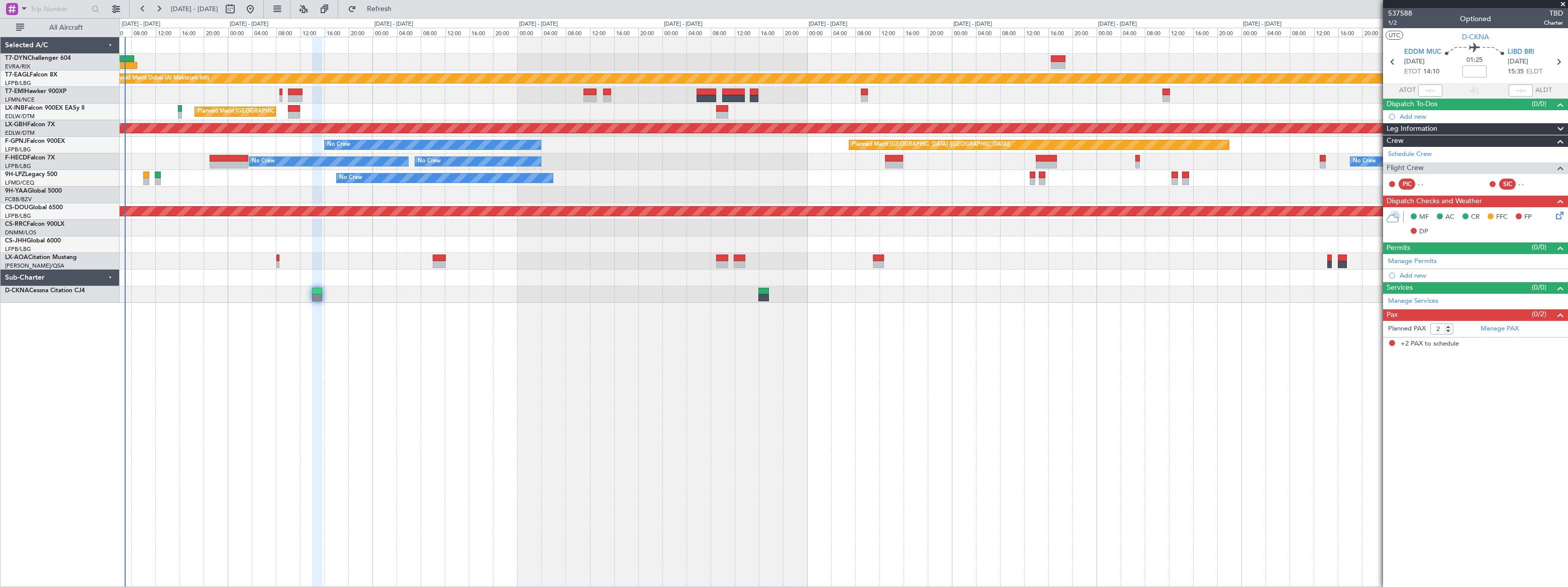
click at [1142, 334] on div "Planned Maint Dubai (Al Maktoum Intl) LFPB 07:20 Z OMDW 14:10 Z 07:20 Z 14:25 Z…" at bounding box center [843, 312] width 1448 height 550
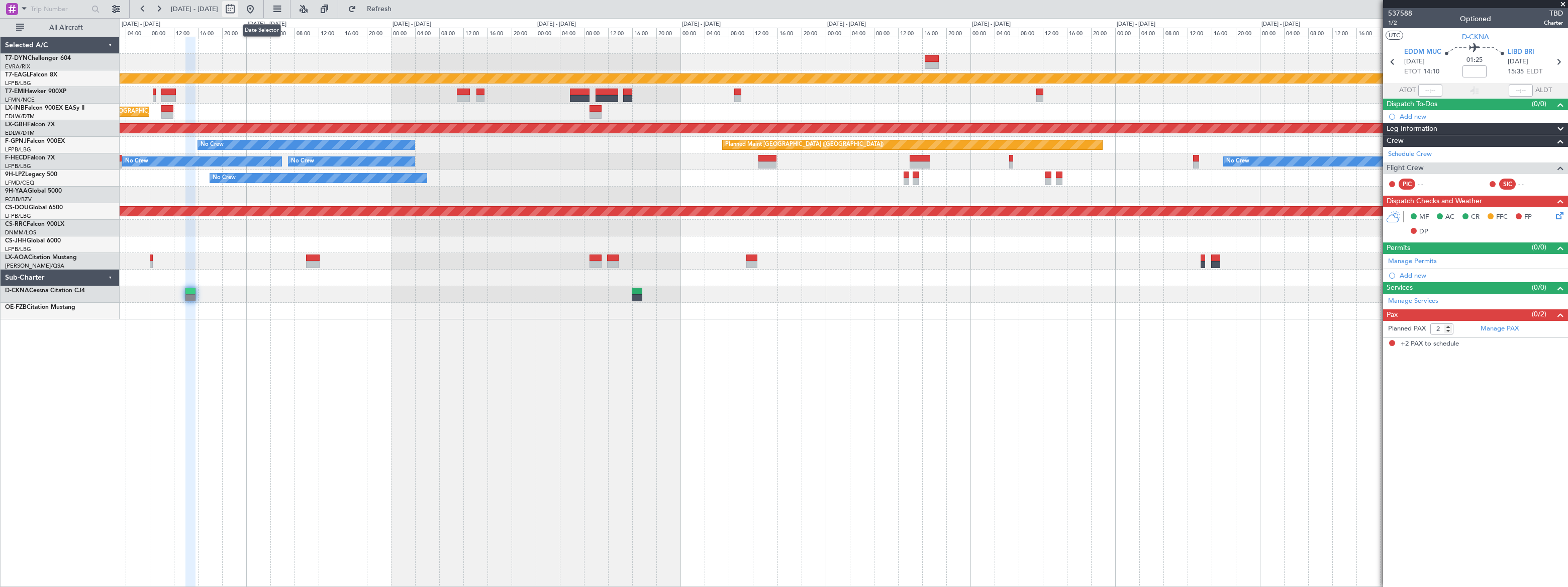
click at [238, 9] on button at bounding box center [230, 9] width 16 height 16
select select "9"
select select "2025"
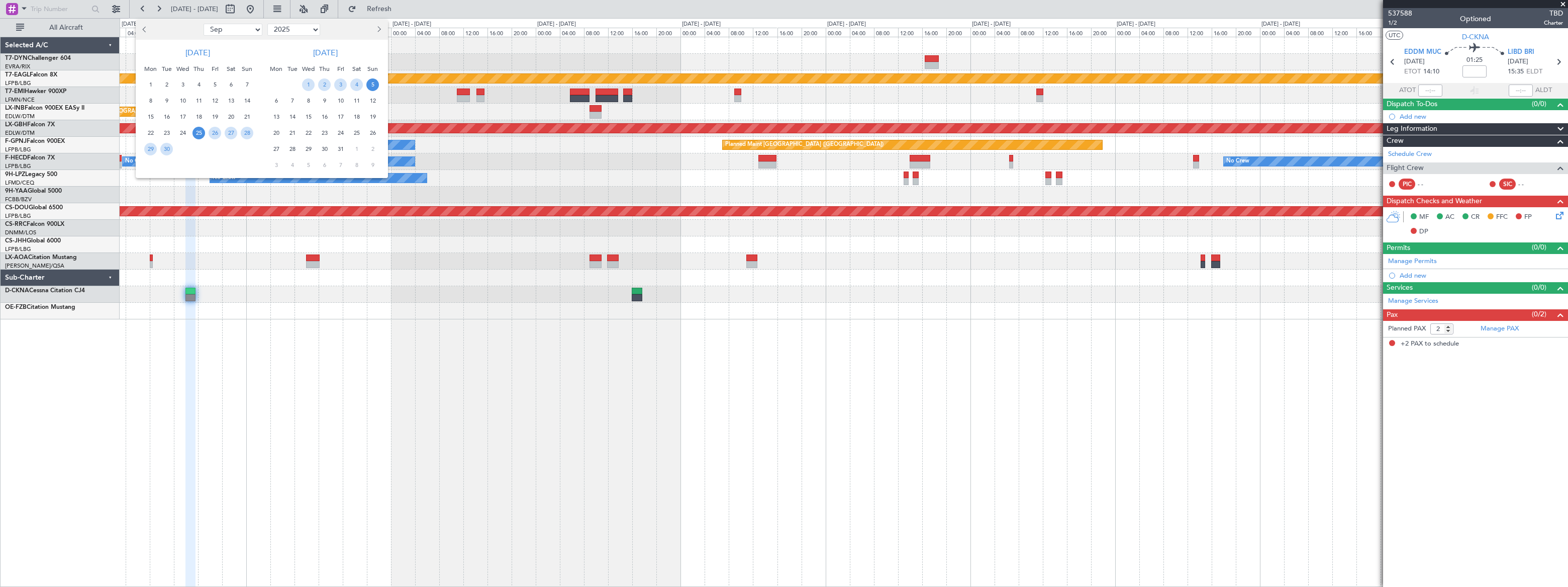
click at [238, 30] on select "Jan Feb Mar Apr May Jun [DATE] Aug Sep Oct Nov Dec" at bounding box center [233, 30] width 59 height 12
select select "11"
click at [204, 24] on select "Jan Feb Mar Apr May Jun [DATE] Aug Sep Oct Nov Dec" at bounding box center [233, 30] width 59 height 12
click at [229, 81] on span "1" at bounding box center [231, 85] width 12 height 12
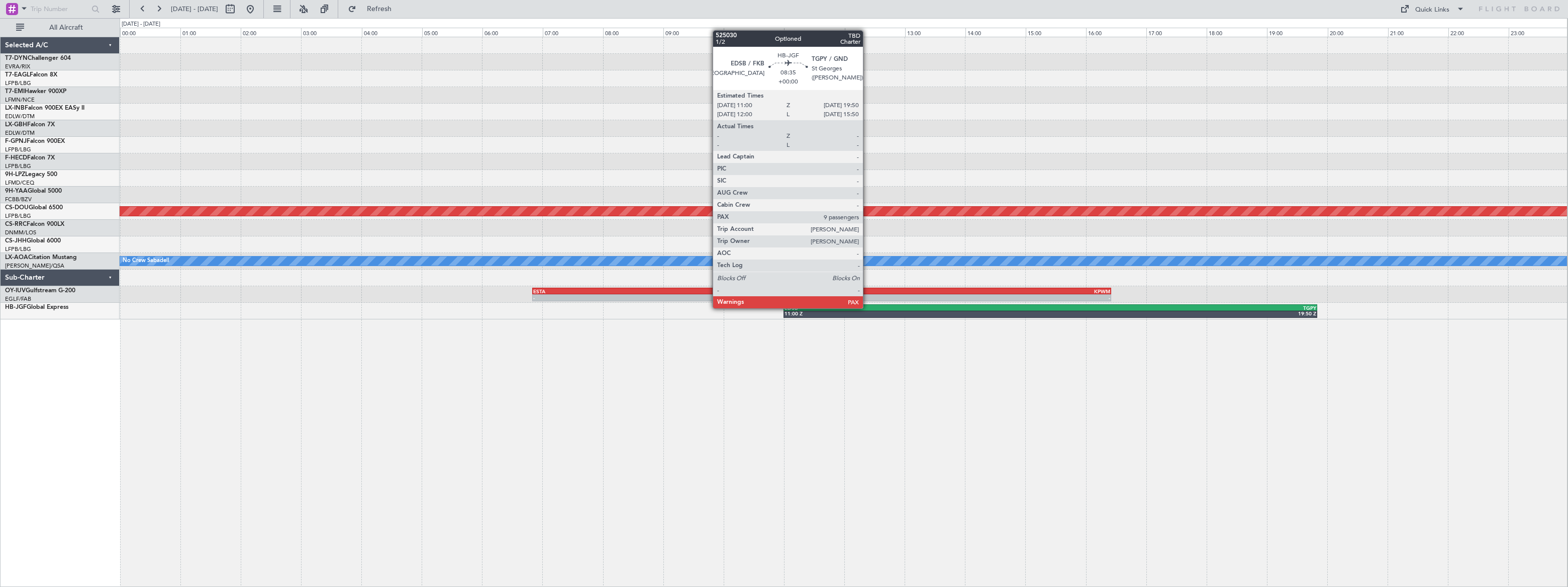
click at [867, 308] on div "EDSB" at bounding box center [918, 308] width 266 height 6
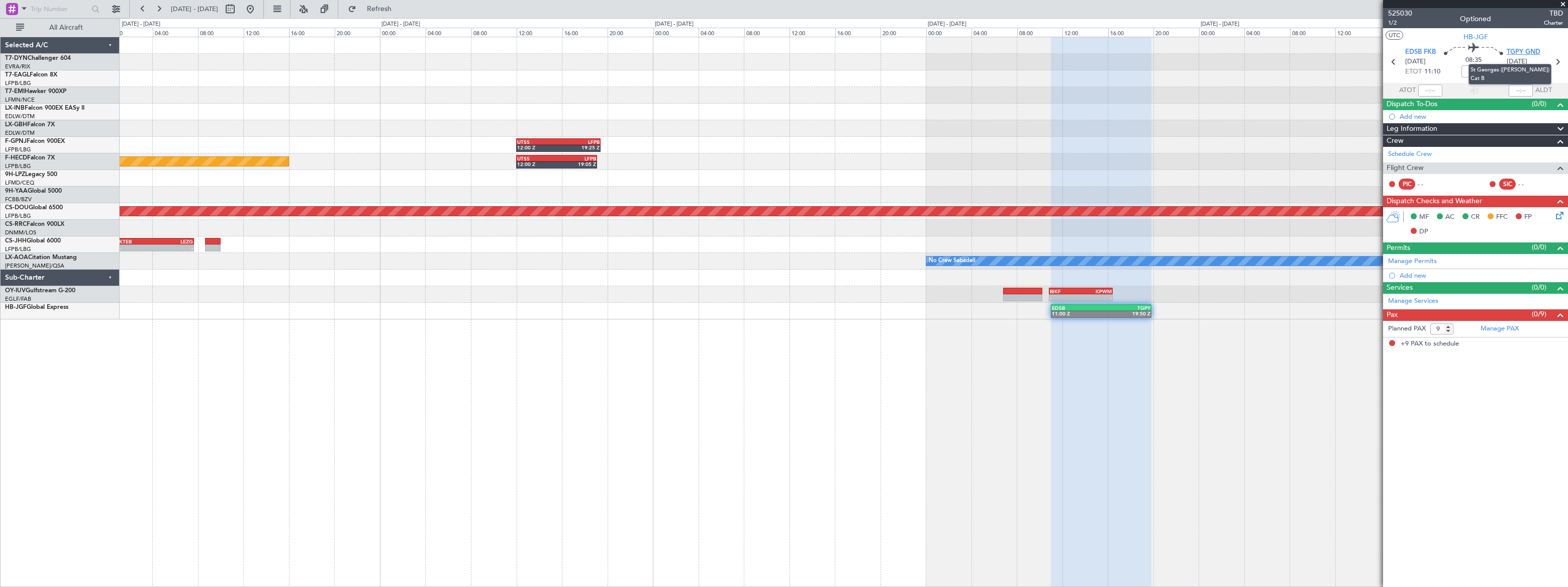
click at [1533, 50] on span "TGPY GND" at bounding box center [1524, 52] width 33 height 10
click at [258, 11] on button at bounding box center [250, 9] width 16 height 16
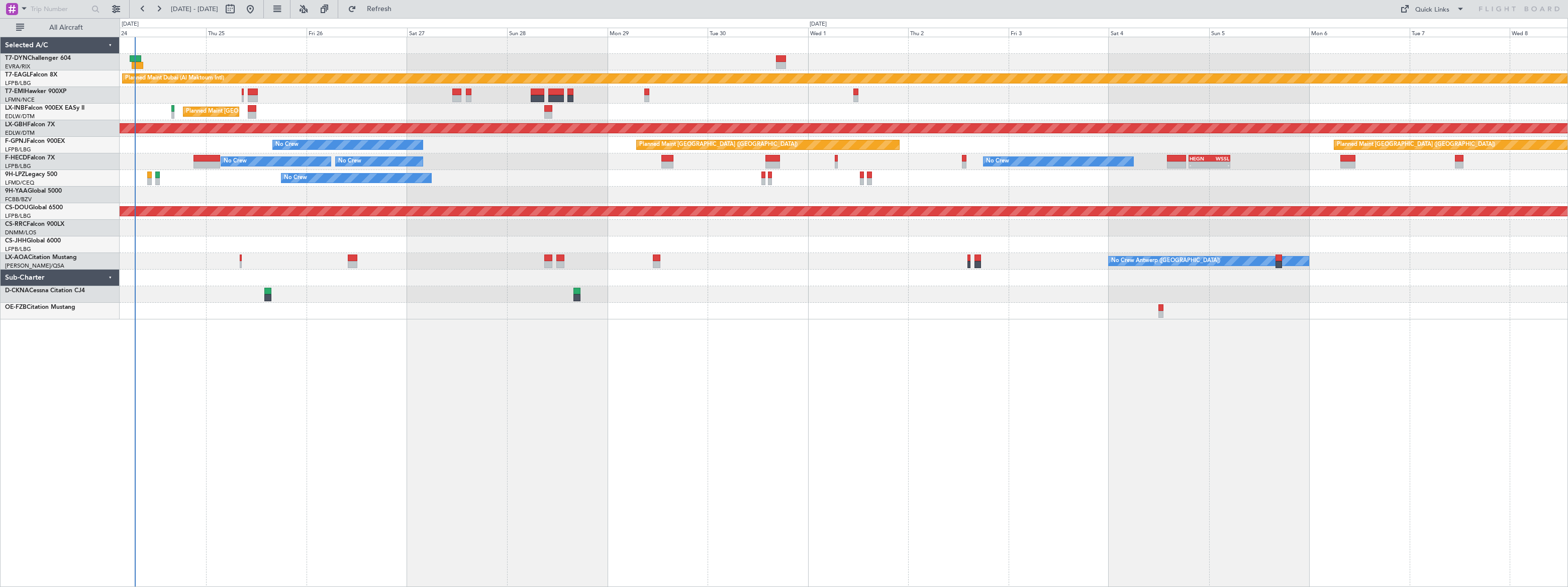
click at [201, 323] on div "Planned Maint Dubai (Al Maktoum Intl) Unplanned Maint [GEOGRAPHIC_DATA] ([GEOGR…" at bounding box center [844, 312] width 1449 height 550
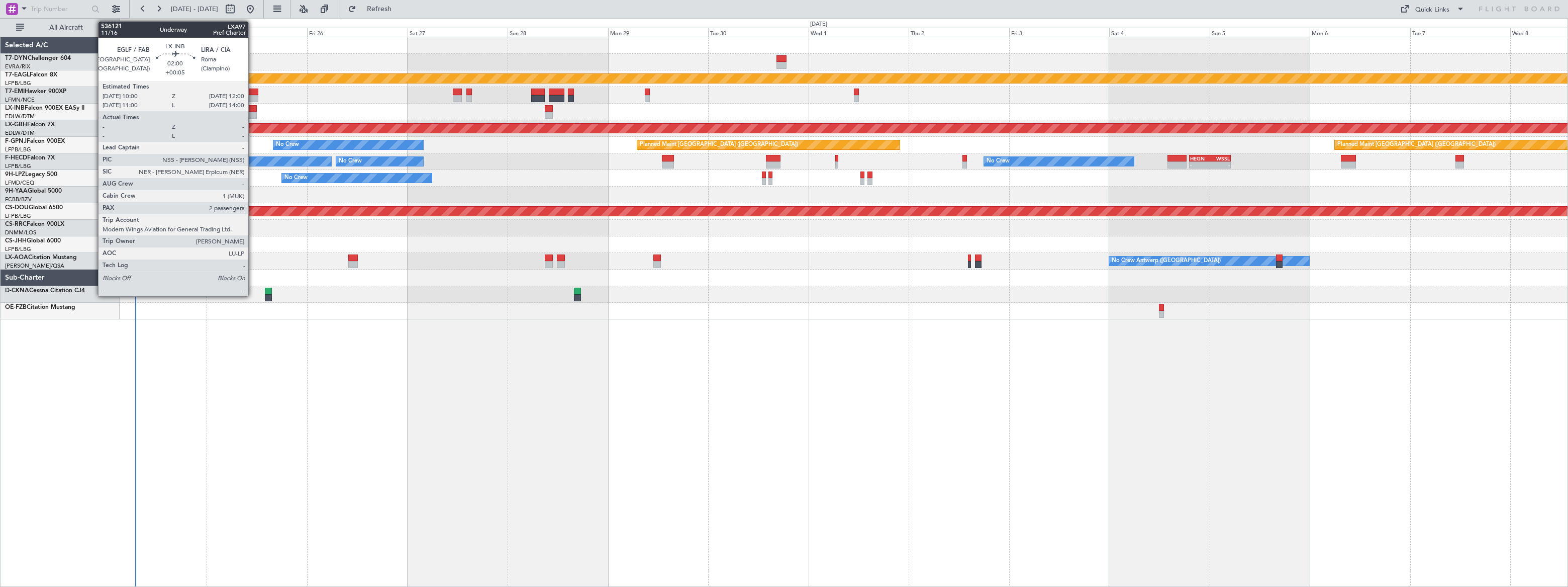
click at [253, 110] on div at bounding box center [253, 108] width 9 height 7
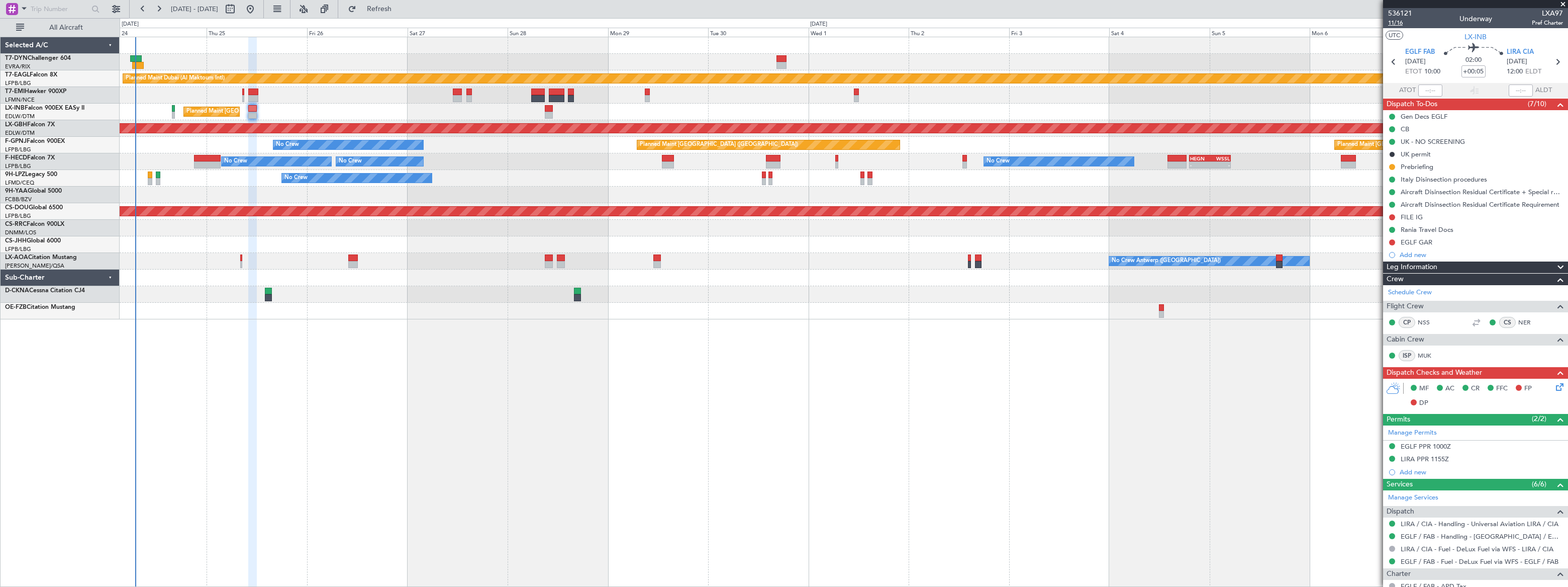
click at [1399, 26] on span "11/16" at bounding box center [1400, 23] width 24 height 9
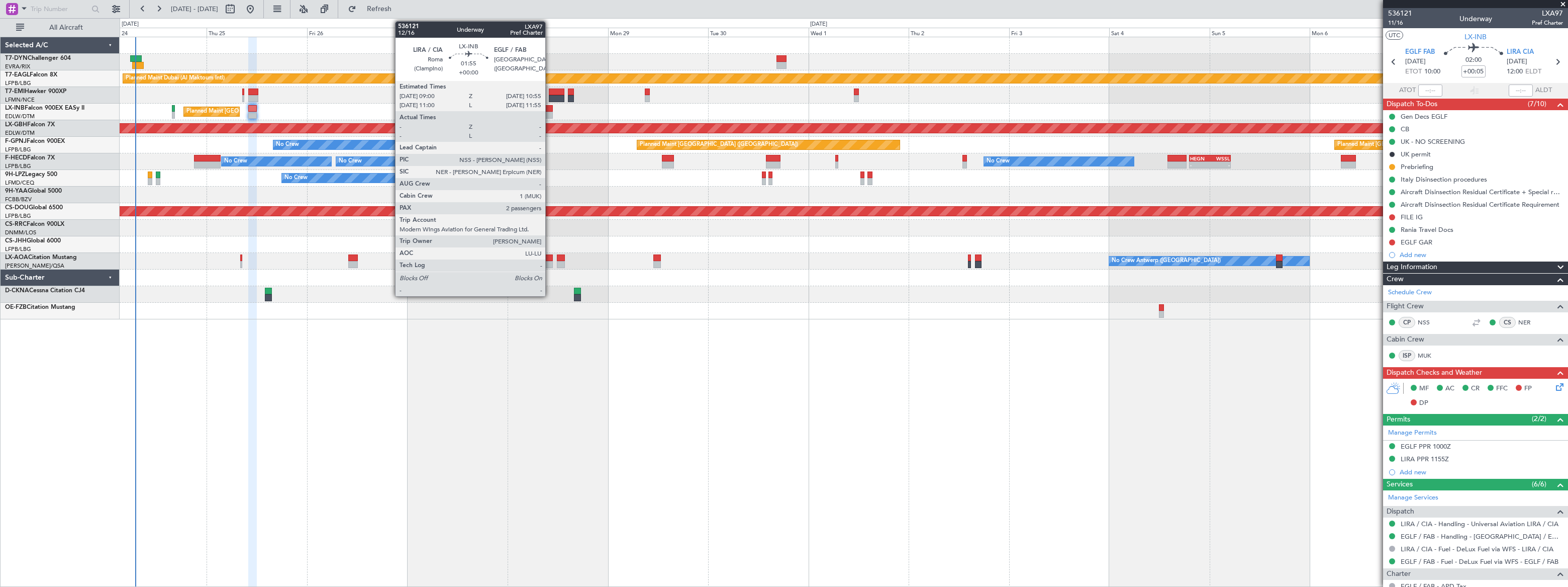
click at [550, 112] on div at bounding box center [548, 115] width 8 height 7
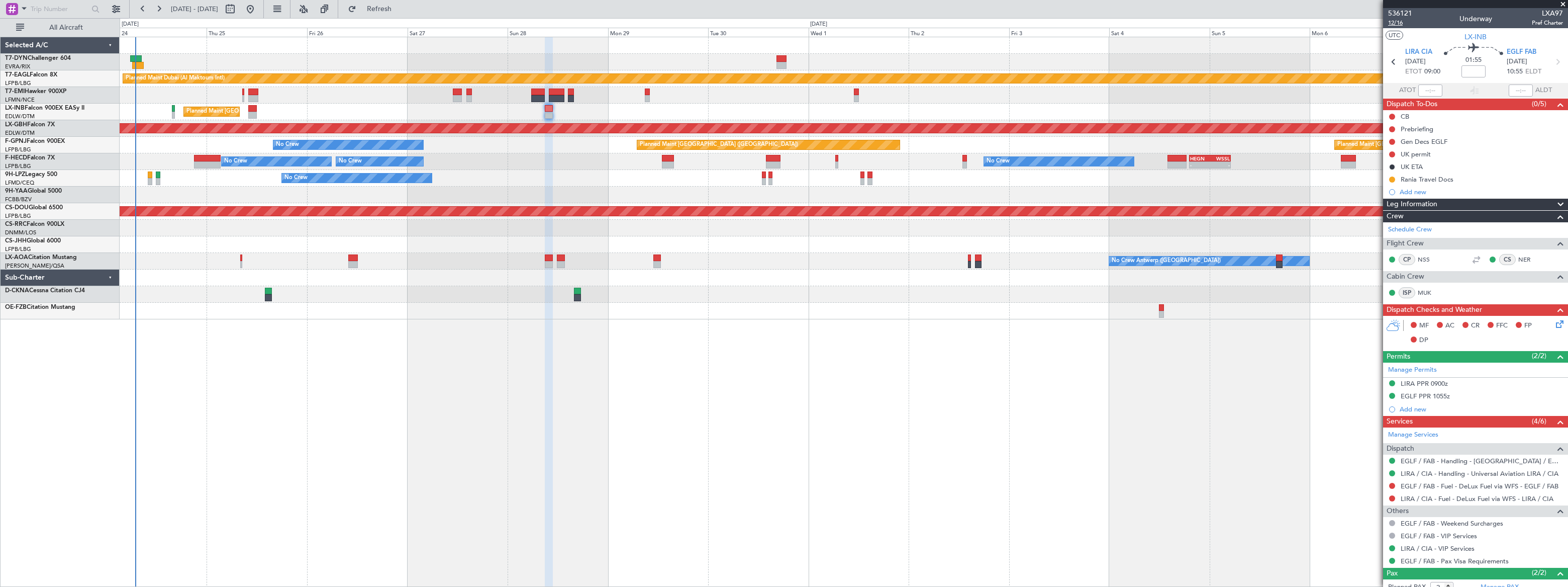
click at [1396, 22] on span "12/16" at bounding box center [1400, 23] width 24 height 9
click at [401, 10] on span "Refresh" at bounding box center [380, 9] width 42 height 7
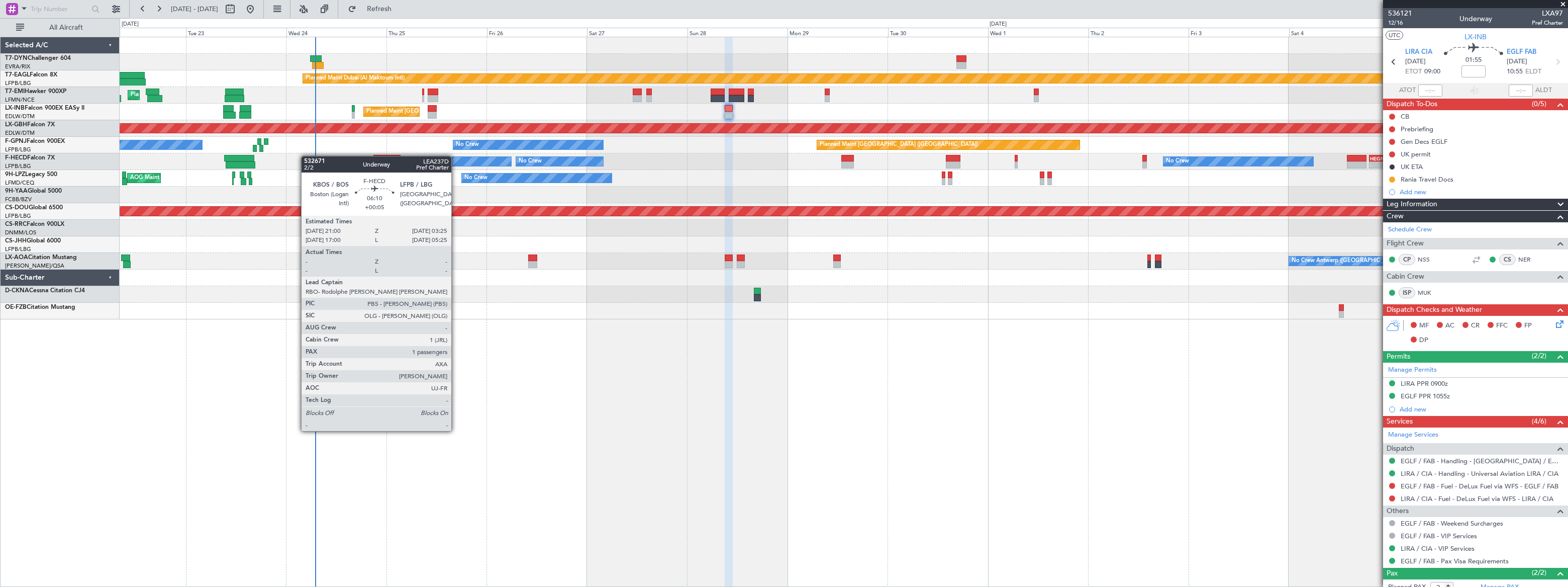
click at [374, 156] on div "Planned Maint Dubai (Al Maktoum Intl) Unplanned Maint [GEOGRAPHIC_DATA] ([GEOGR…" at bounding box center [843, 178] width 1447 height 282
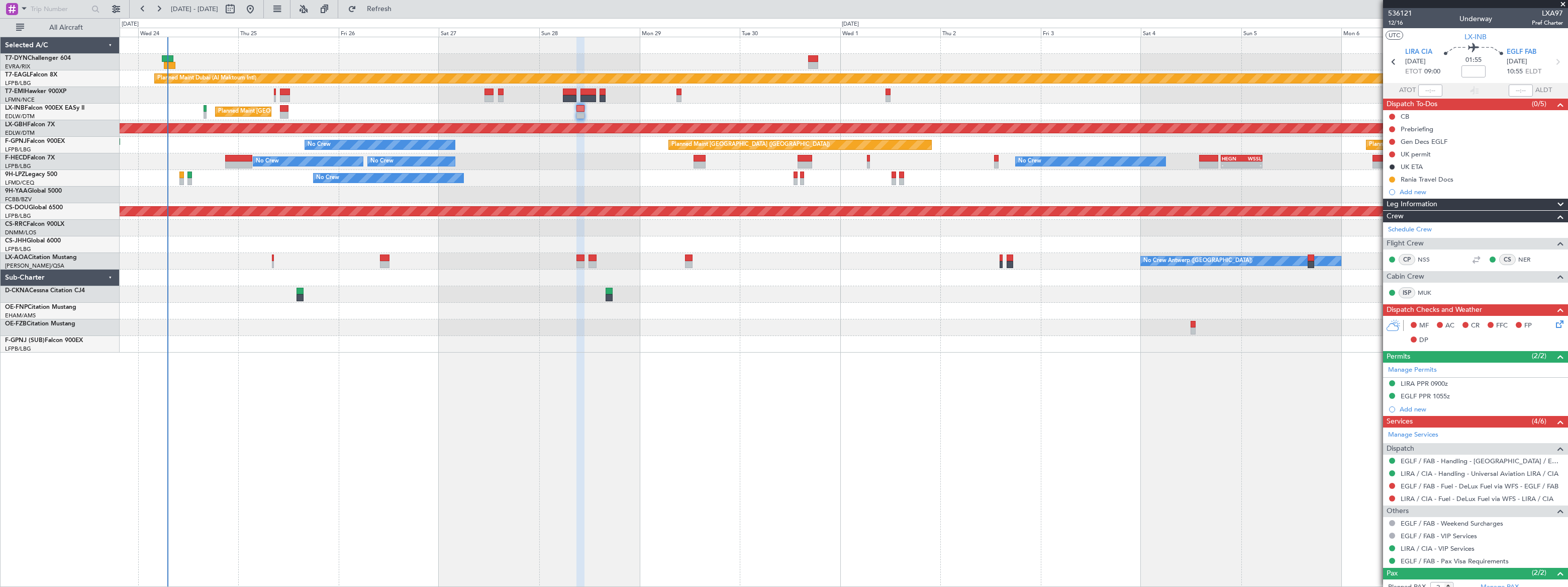
click at [246, 232] on div "Planned Maint Dubai (Al Maktoum Intl) Unplanned Maint [GEOGRAPHIC_DATA] ([GEOGR…" at bounding box center [843, 195] width 1448 height 316
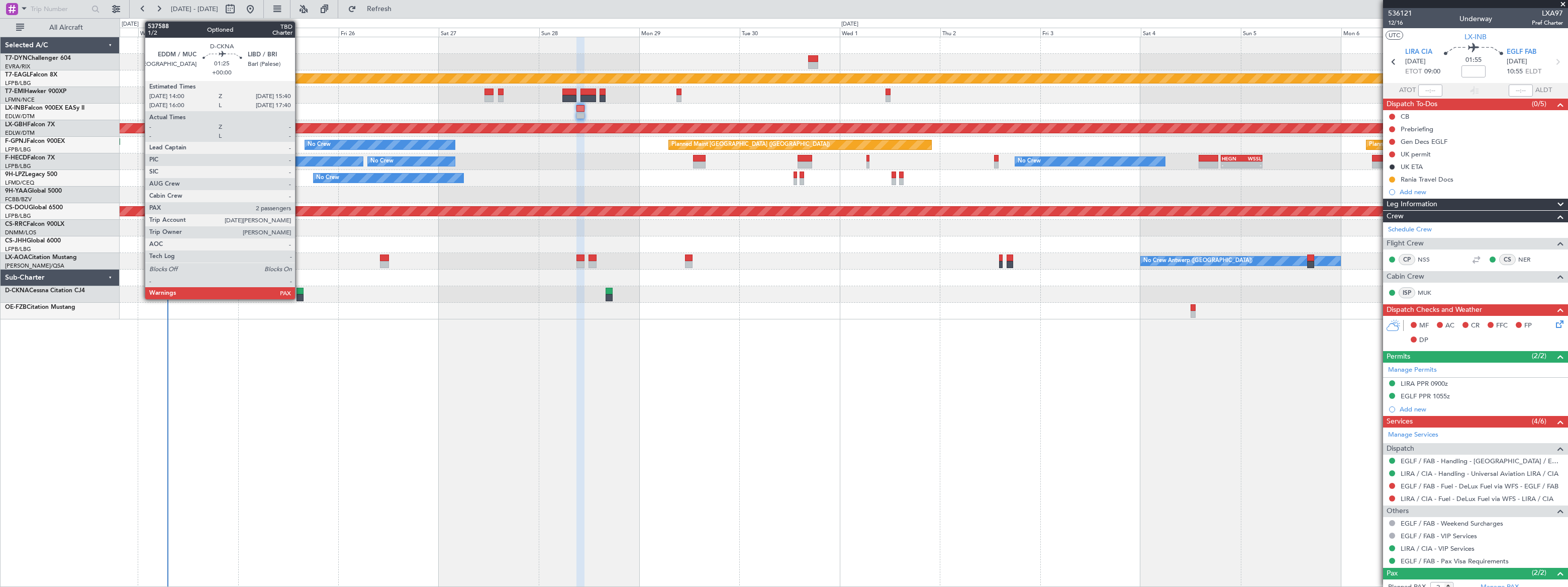
click at [300, 291] on div at bounding box center [300, 291] width 7 height 7
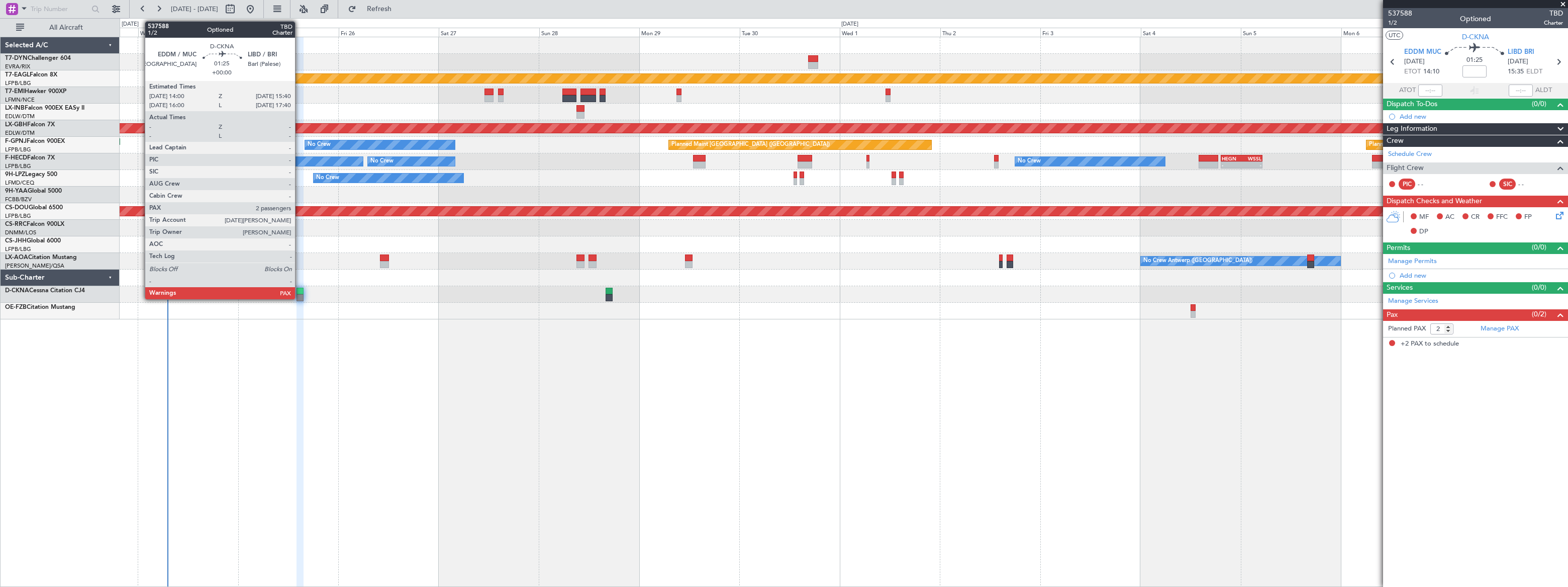
click at [300, 289] on div at bounding box center [300, 291] width 7 height 7
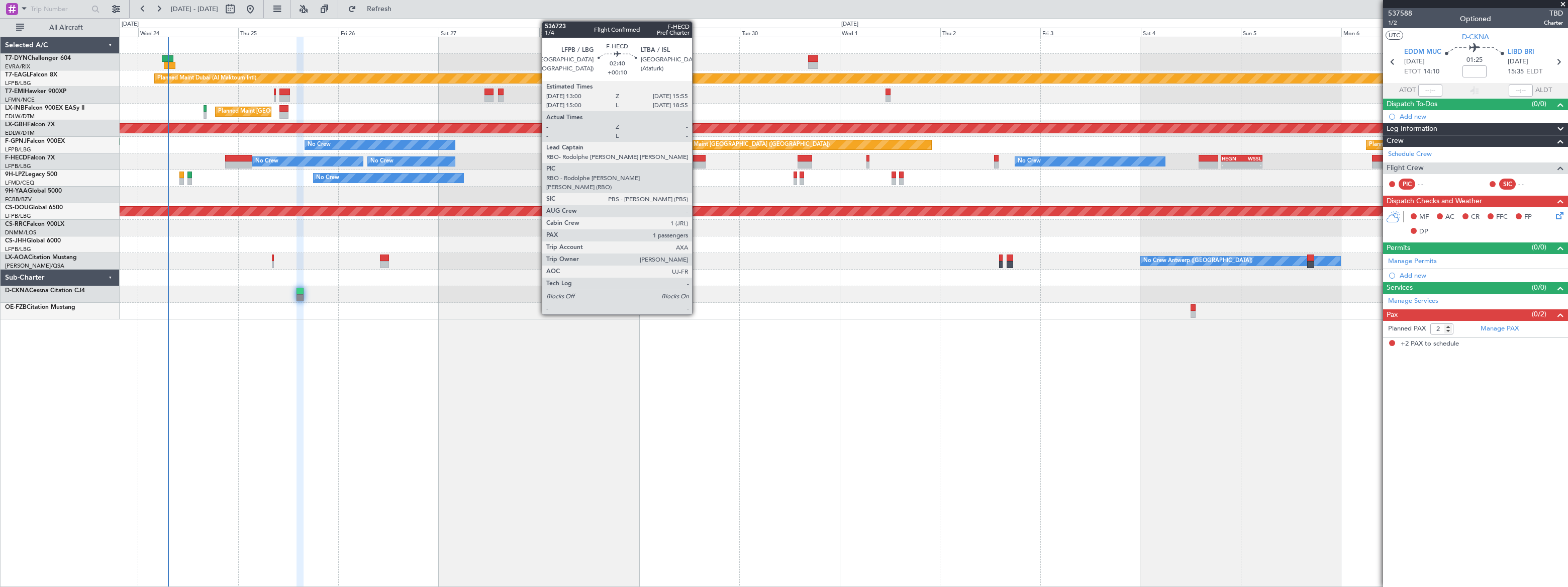
click at [696, 160] on div at bounding box center [699, 159] width 12 height 7
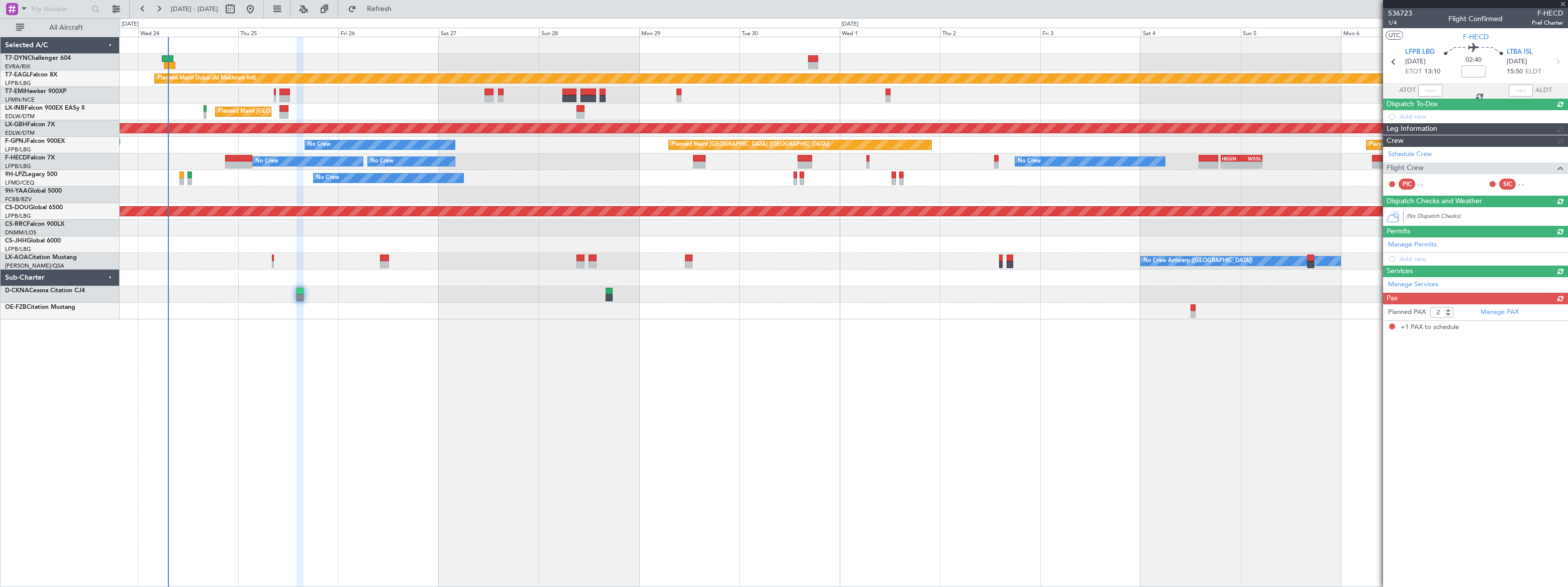
type input "+00:10"
type input "1"
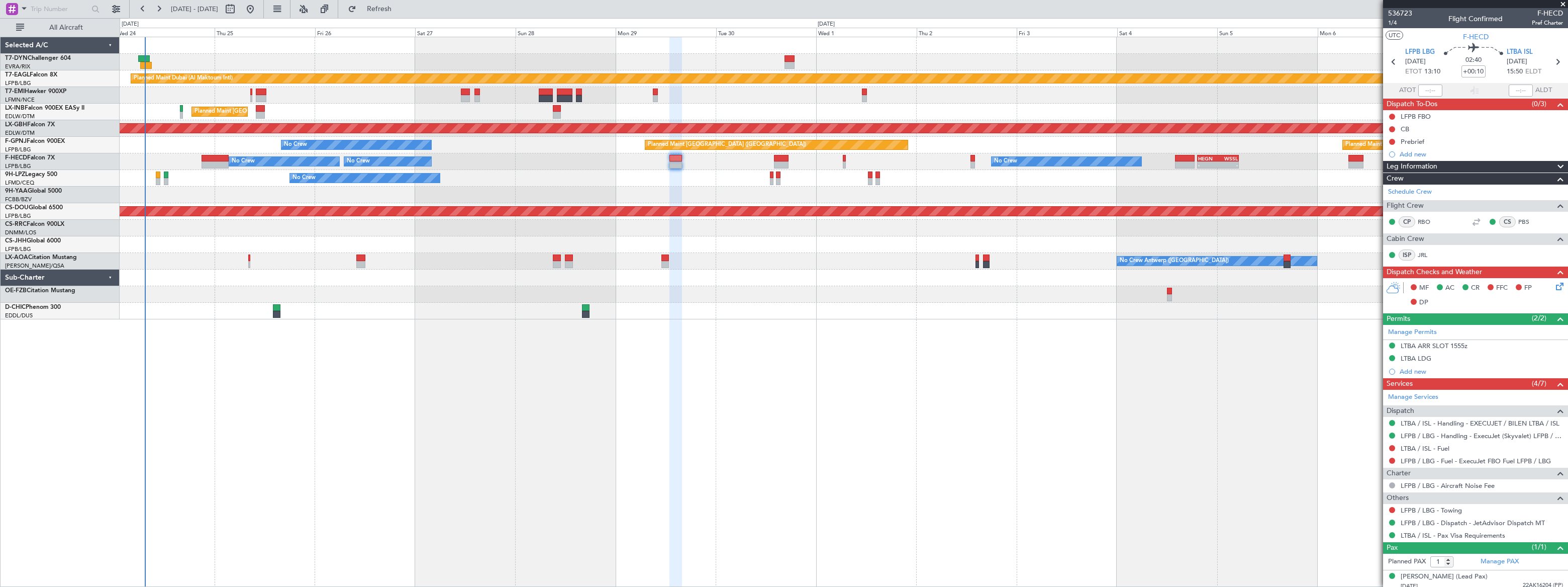
click at [235, 193] on div "Planned Maint Dubai (Al Maktoum Intl) Unplanned Maint [GEOGRAPHIC_DATA] ([GEOGR…" at bounding box center [843, 178] width 1447 height 282
